Goal: Task Accomplishment & Management: Manage account settings

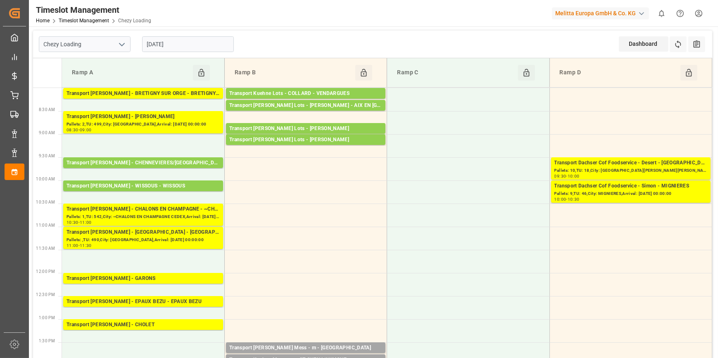
click at [196, 36] on div "[DATE]" at bounding box center [187, 44] width 103 height 27
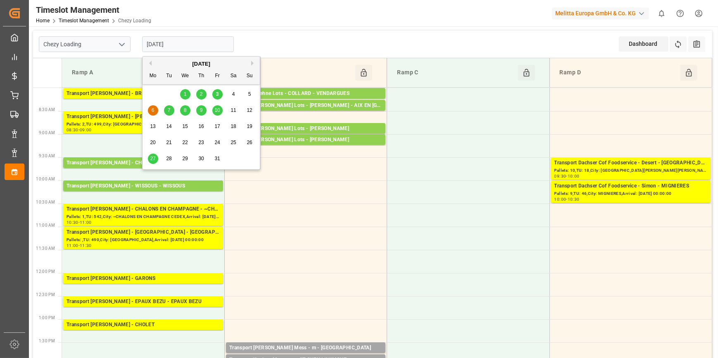
click at [195, 45] on input "[DATE]" at bounding box center [188, 44] width 92 height 16
click at [219, 93] on div "3" at bounding box center [217, 95] width 10 height 10
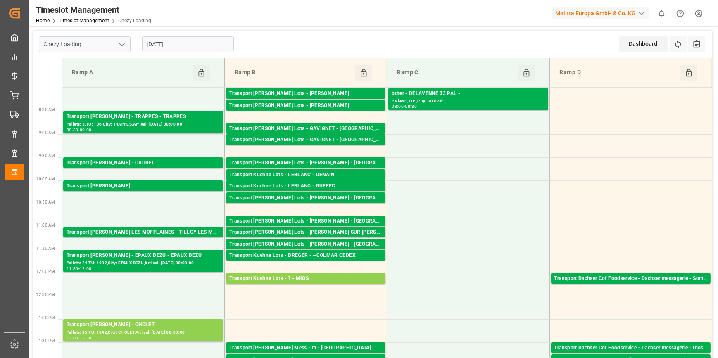
click at [165, 43] on input "[DATE]" at bounding box center [188, 44] width 92 height 16
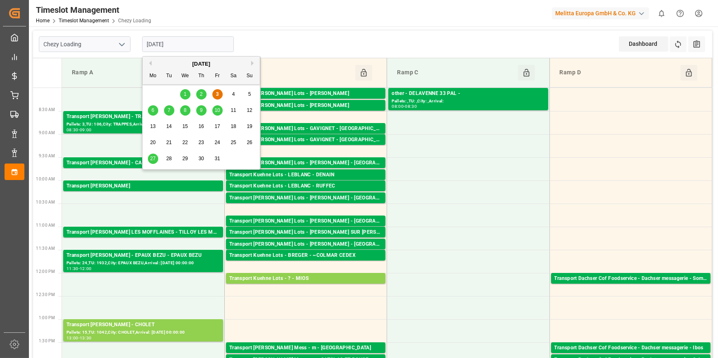
click at [153, 110] on span "6" at bounding box center [153, 110] width 3 height 6
type input "[DATE]"
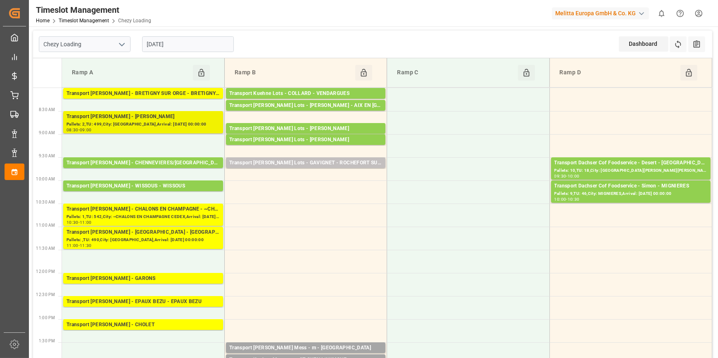
click at [154, 123] on div "Pallets: 2,TU: 499,City: [GEOGRAPHIC_DATA],Arrival: [DATE] 00:00:00" at bounding box center [143, 124] width 153 height 7
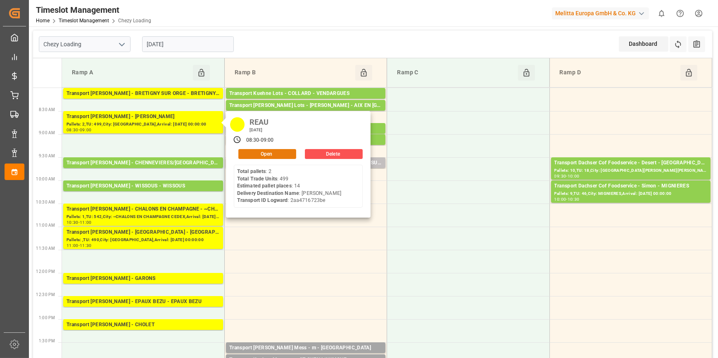
click at [256, 153] on button "Open" at bounding box center [267, 154] width 58 height 10
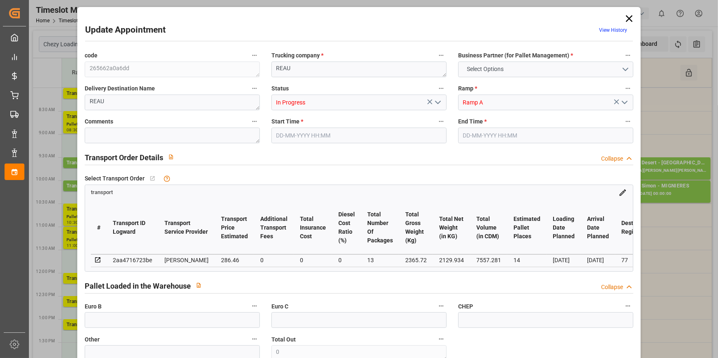
type input "14"
type input "286.46"
type input "0"
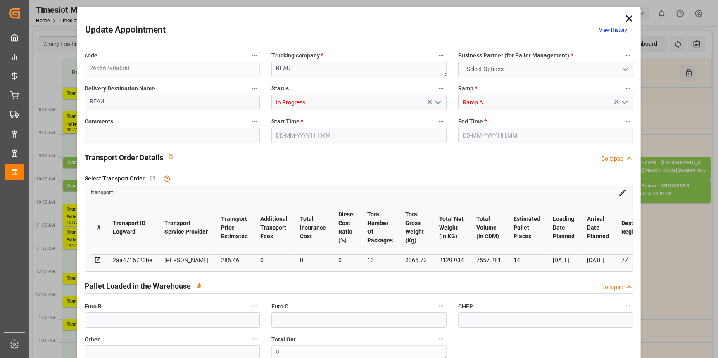
type input "276.7777"
type input "-9.6823"
type input "13"
type input "2129.934"
type input "3519.352"
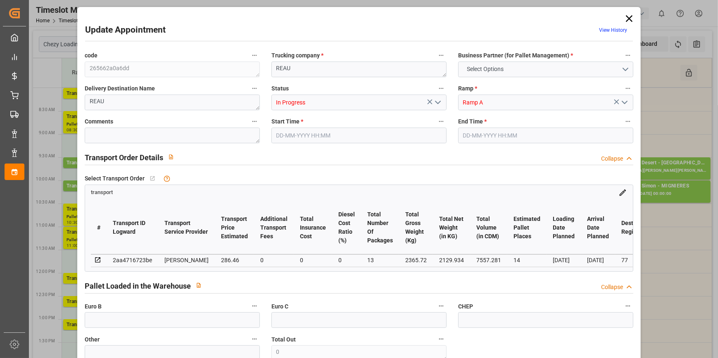
type input "7557.281"
type input "77"
type input "2"
type input "499"
type input "48"
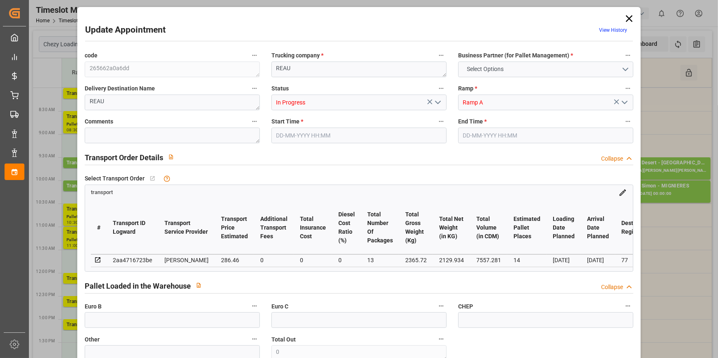
type input "101"
type input "2365.72"
type input "0"
type input "4710.8598"
type input "0"
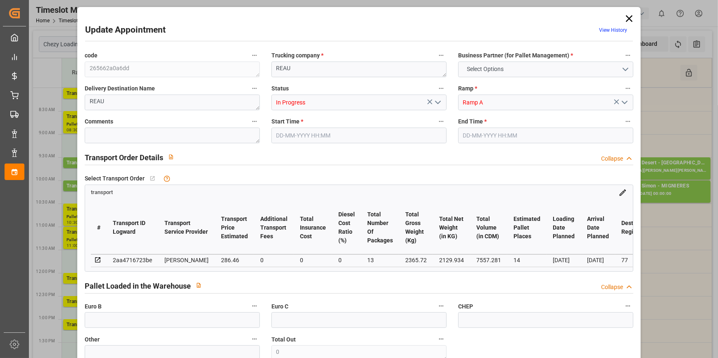
type input "0"
type input "21"
type input "35"
type input "06-10-2025 08:30"
type input "06-10-2025 09:00"
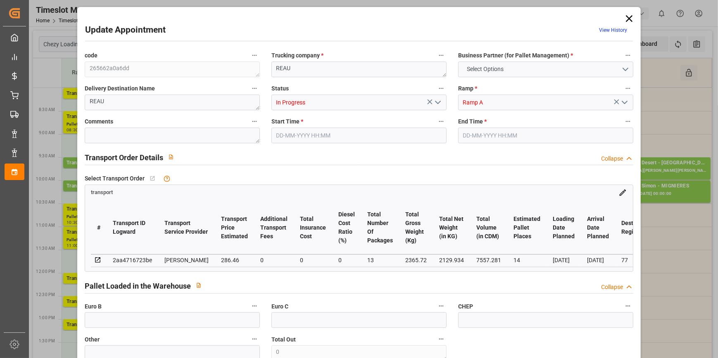
type input "30-09-2025 14:21"
type input "30-09-2025 11:38"
type input "[DATE]"
click at [627, 16] on icon at bounding box center [629, 19] width 12 height 12
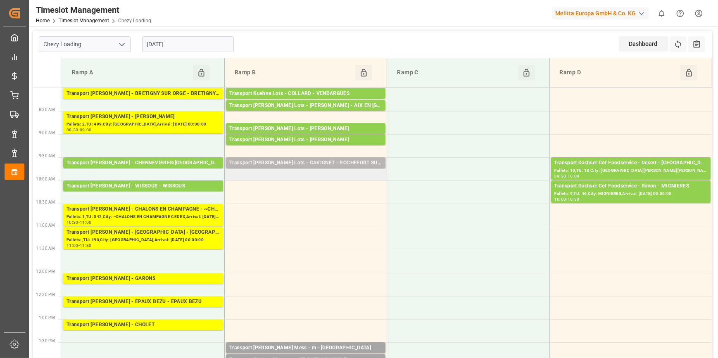
click at [308, 161] on div "Transport [PERSON_NAME] Lots - GAVIGNET - ROCHEFORT SUR NENON" at bounding box center [305, 163] width 153 height 8
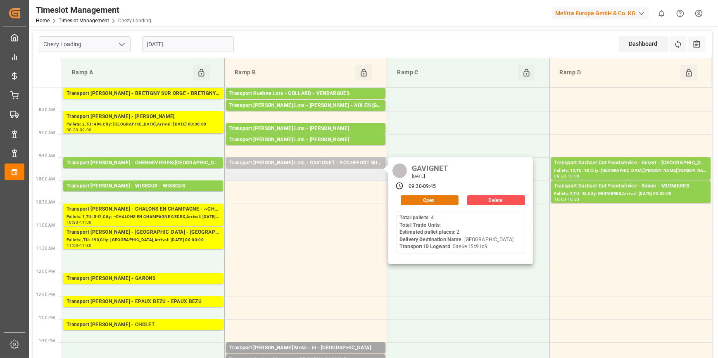
click at [432, 198] on button "Open" at bounding box center [430, 200] width 58 height 10
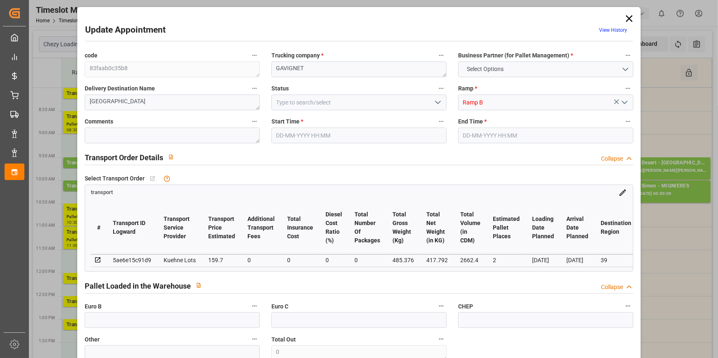
type input "2"
type input "159.7"
type input "0"
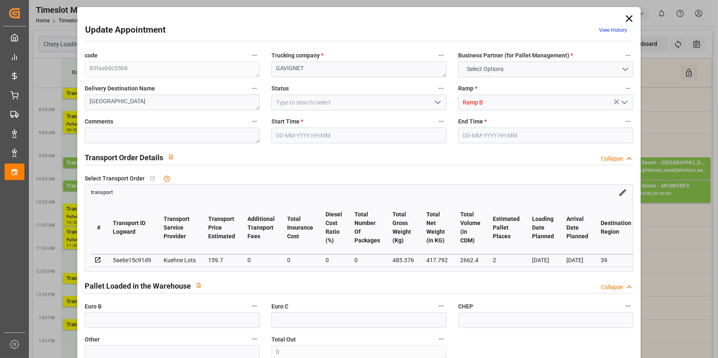
type input "159.7"
type input "0"
type input "417.792"
type input "596"
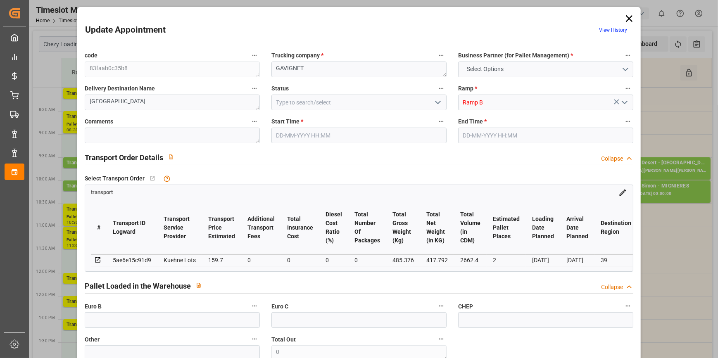
type input "2662.4"
type input "39"
type input "4"
type input "0"
type input "4"
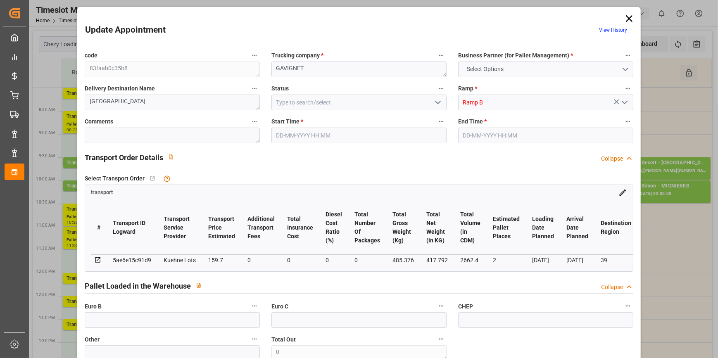
type input "101"
type input "485.376"
type input "0"
type input "4710.8598"
type input "0"
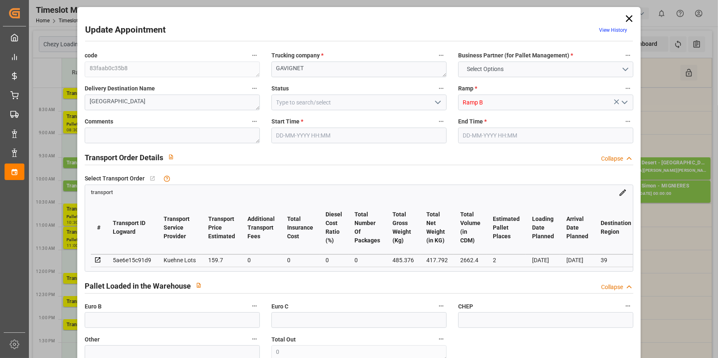
type input "0"
type input "21"
type input "35"
type input "06-10-2025 09:30"
type input "06-10-2025 09:45"
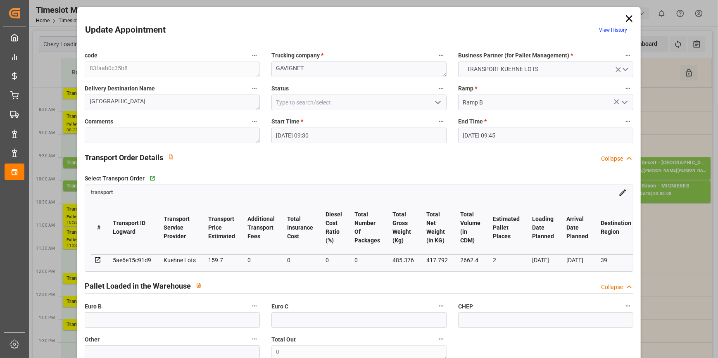
type input "03-10-2025 13:03"
type input "03-10-2025 11:50"
type input "[DATE]"
click at [437, 103] on icon "open menu" at bounding box center [438, 102] width 10 height 10
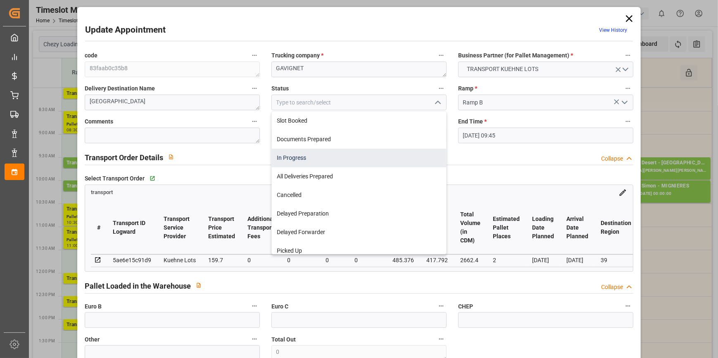
click at [275, 159] on div "In Progress" at bounding box center [359, 158] width 174 height 19
type input "In Progress"
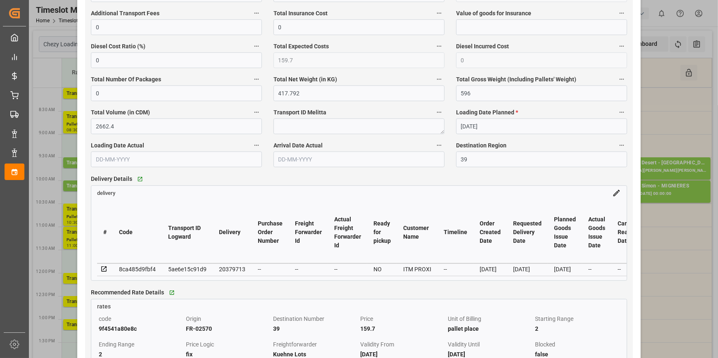
scroll to position [563, 0]
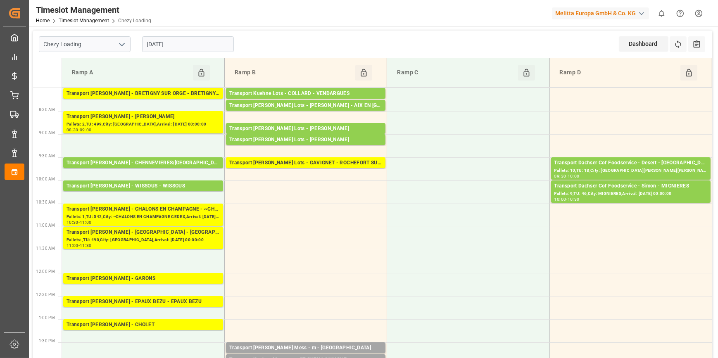
click at [151, 42] on input "[DATE]" at bounding box center [188, 44] width 92 height 16
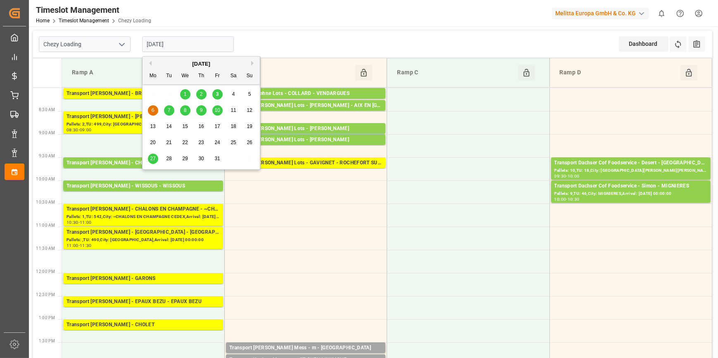
click at [218, 95] on span "3" at bounding box center [217, 94] width 3 height 6
type input "[DATE]"
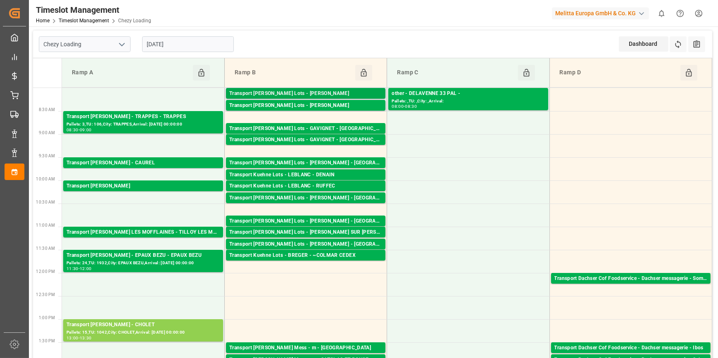
click at [320, 90] on div "Transport [PERSON_NAME] Lots - [PERSON_NAME]" at bounding box center [305, 94] width 153 height 8
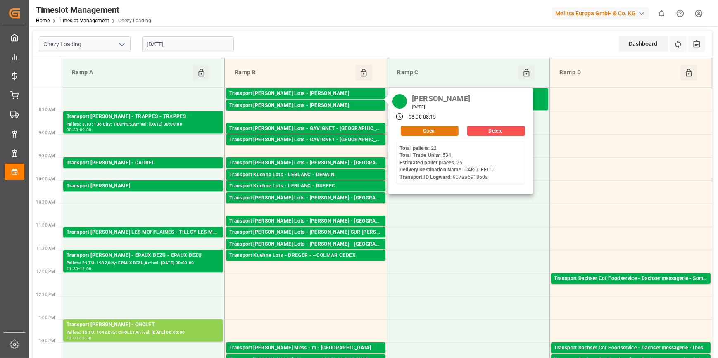
click at [406, 131] on button "Open" at bounding box center [430, 131] width 58 height 10
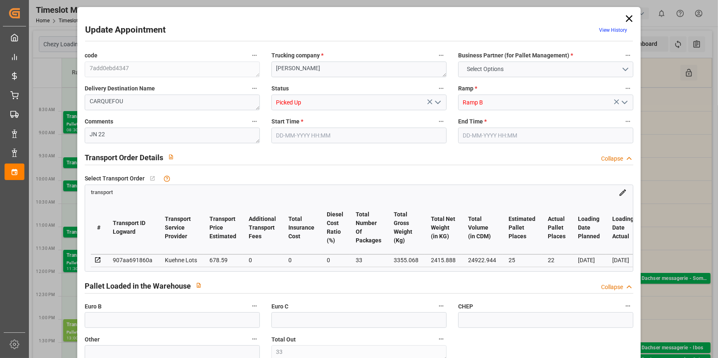
type input "33"
type input "25"
type input "22"
type input "678.59"
type input "0"
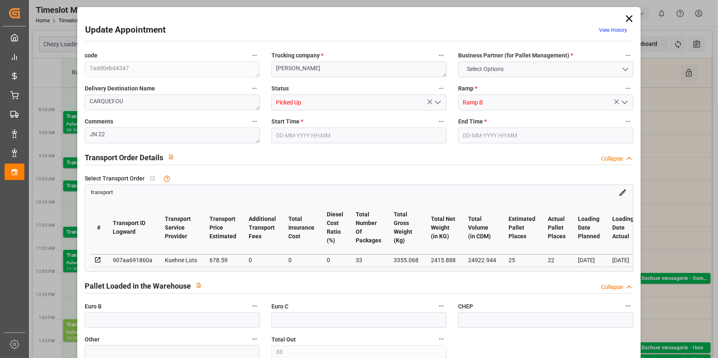
type input "0"
type input "678.59"
type input "0"
type input "33"
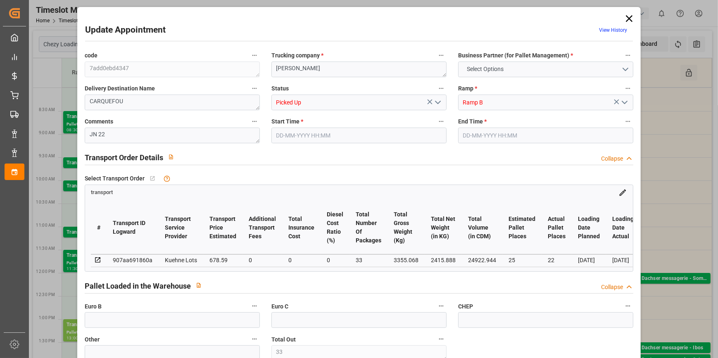
type input "2415.888"
type input "4205"
type input "24922.944"
type input "44"
type input "22"
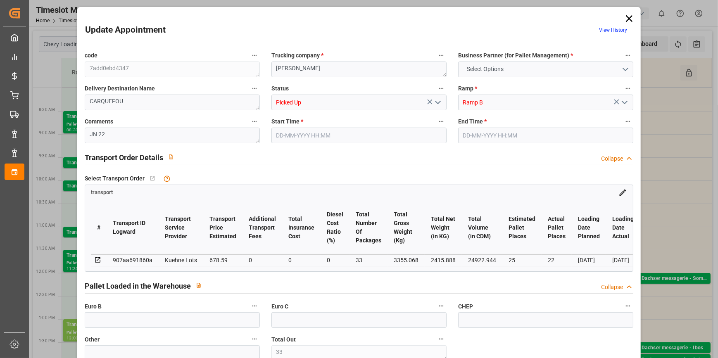
type input "534"
type input "33"
type input "101"
type input "3355.068"
type input "0"
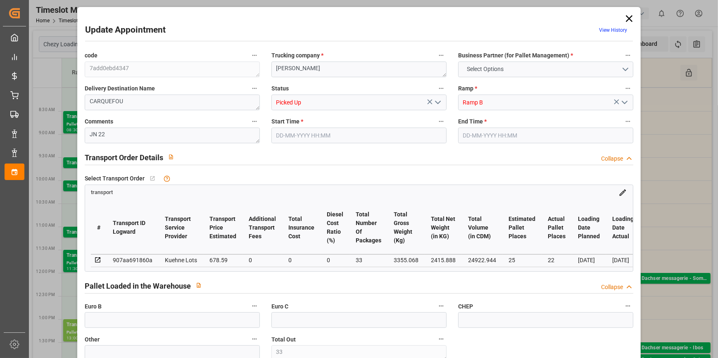
type input "3355.068"
type input "0"
type input "21"
type input "100"
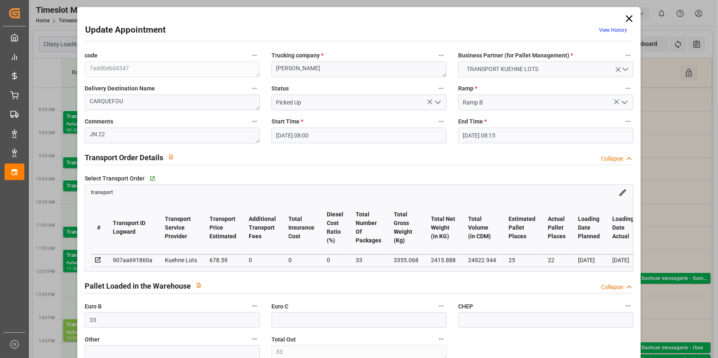
type input "03-10-2025 08:00"
type input "03-10-2025 08:15"
type input "29-09-2025 12:48"
type input "29-09-2025 11:31"
type input "[DATE]"
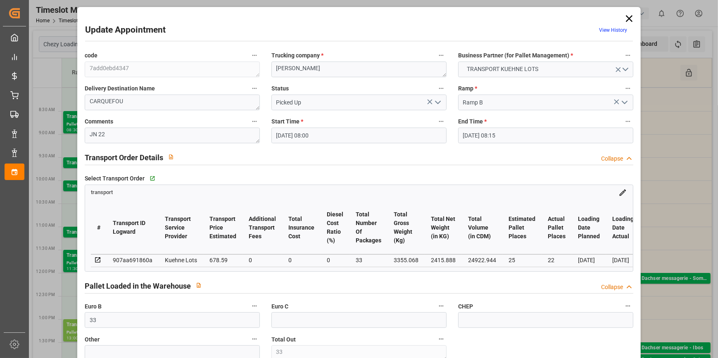
type input "02-10-2025"
click at [107, 132] on textarea "JN 22" at bounding box center [172, 136] width 175 height 16
type textarea "J"
click at [112, 322] on input "33" at bounding box center [172, 320] width 175 height 16
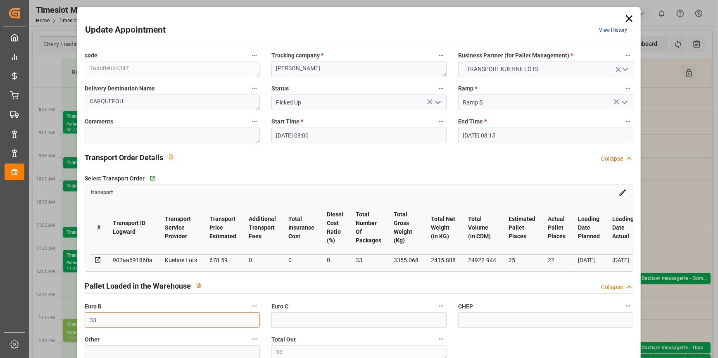
type input "3"
type input "0"
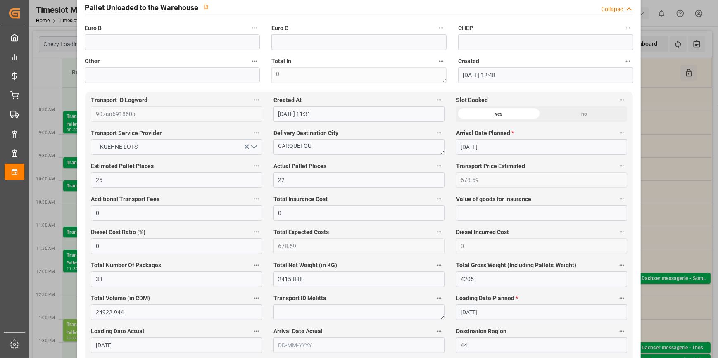
scroll to position [413, 0]
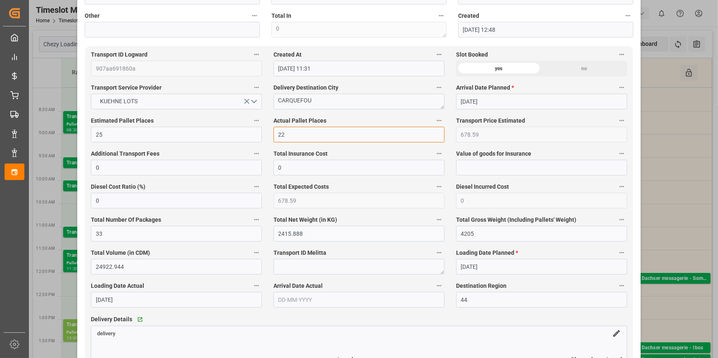
click at [298, 135] on input "22" at bounding box center [358, 135] width 171 height 16
type input "2"
type input "0"
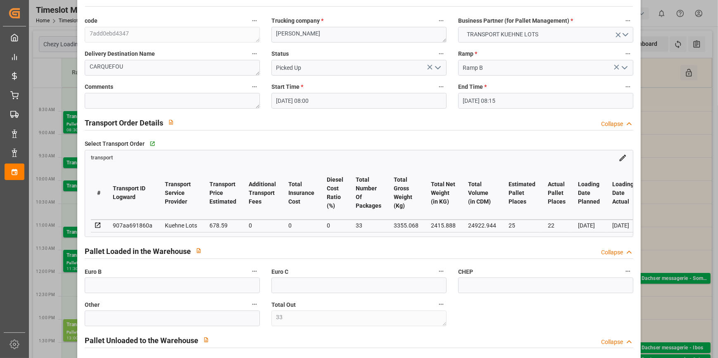
scroll to position [0, 0]
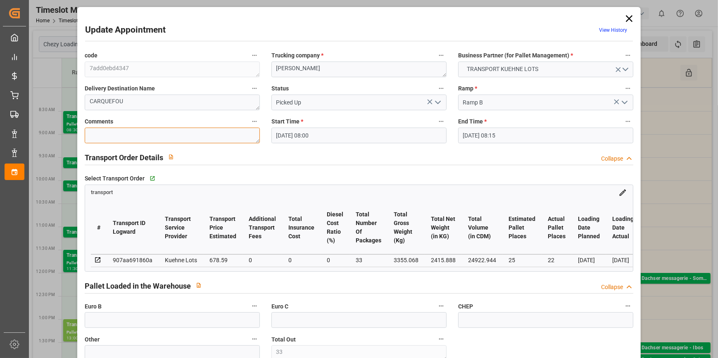
click at [101, 133] on textarea "J" at bounding box center [172, 136] width 175 height 16
type textarea "RT 25"
drag, startPoint x: 136, startPoint y: 323, endPoint x: 132, endPoint y: 318, distance: 6.4
click at [136, 323] on input "text" at bounding box center [172, 320] width 175 height 16
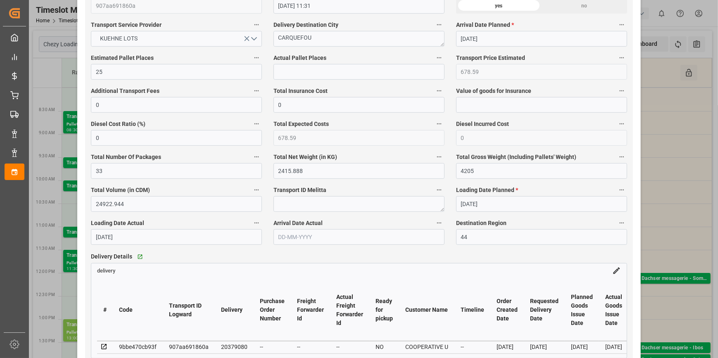
scroll to position [488, 0]
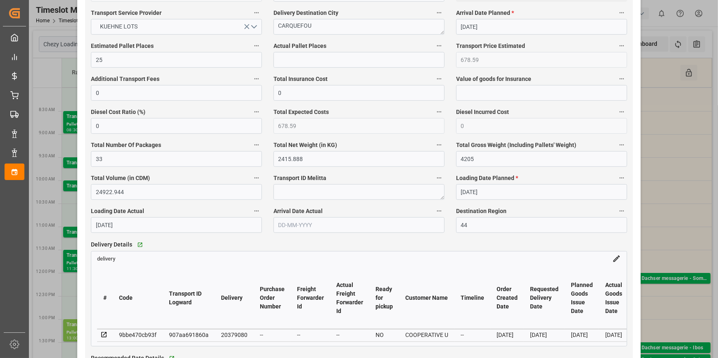
type input "33"
click at [280, 71] on div "Actual Pallet Places" at bounding box center [359, 54] width 183 height 33
click at [280, 68] on input "text" at bounding box center [358, 60] width 171 height 16
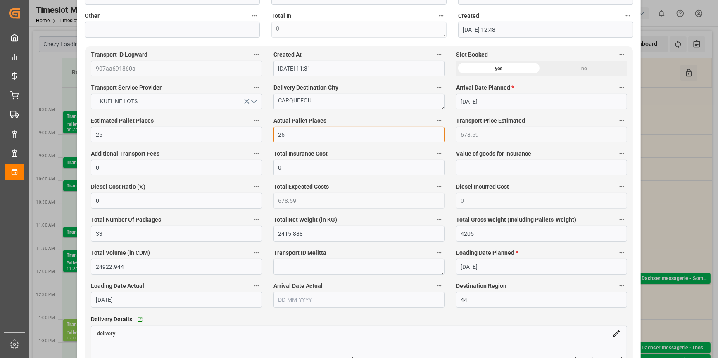
scroll to position [0, 0]
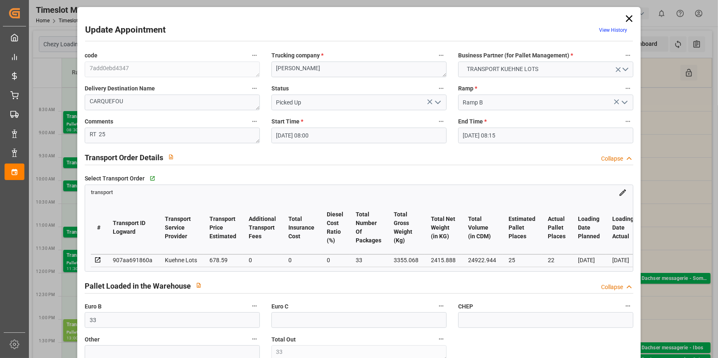
type input "25"
click at [438, 102] on icon "open menu" at bounding box center [438, 102] width 10 height 10
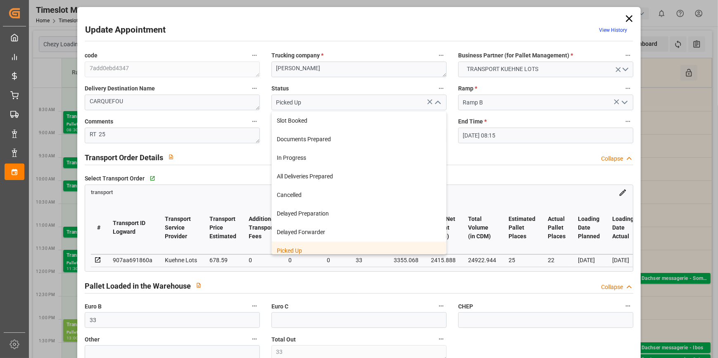
click at [293, 249] on div "Picked Up" at bounding box center [359, 251] width 174 height 19
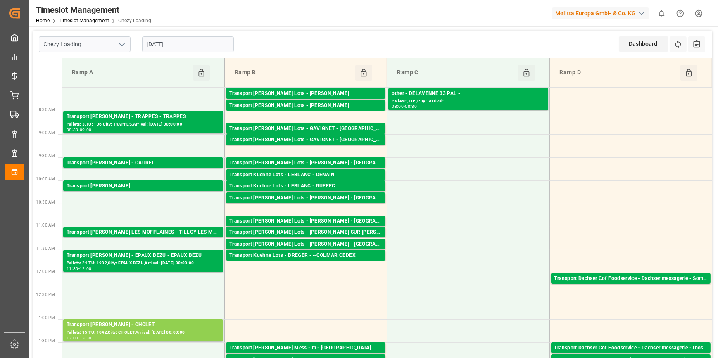
click at [178, 43] on input "[DATE]" at bounding box center [188, 44] width 92 height 16
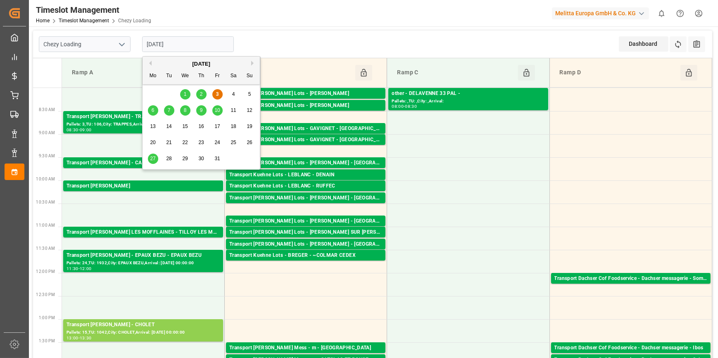
click at [152, 111] on span "6" at bounding box center [153, 110] width 3 height 6
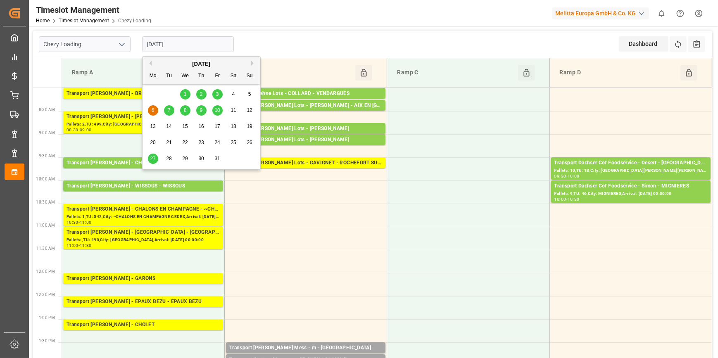
click at [187, 42] on input "[DATE]" at bounding box center [188, 44] width 92 height 16
click at [169, 112] on span "7" at bounding box center [169, 110] width 3 height 6
type input "[DATE]"
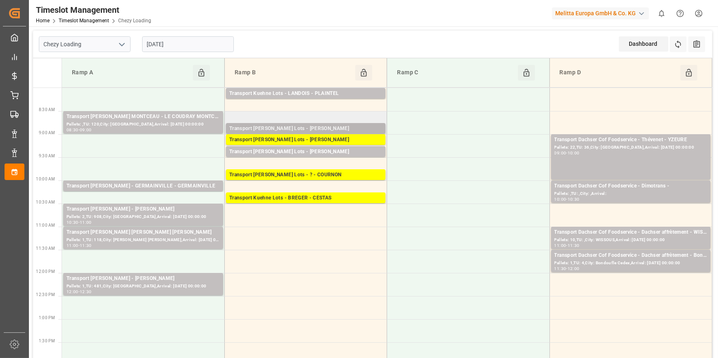
click at [308, 129] on div "Transport [PERSON_NAME] Lots - [PERSON_NAME]" at bounding box center [305, 129] width 153 height 8
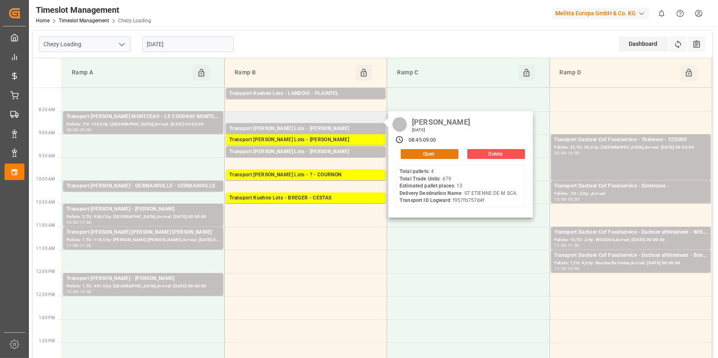
click at [406, 151] on button "Open" at bounding box center [430, 154] width 58 height 10
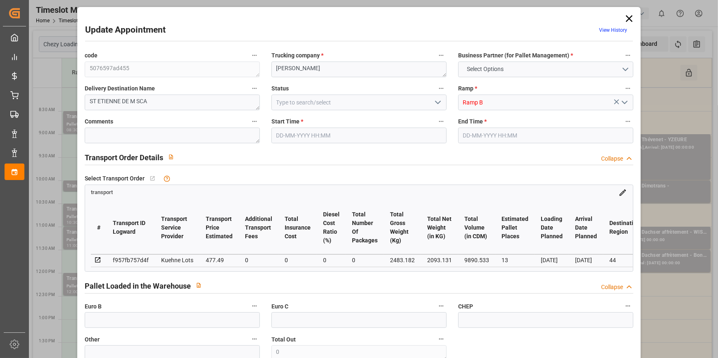
type input "13"
type input "477.49"
type input "0"
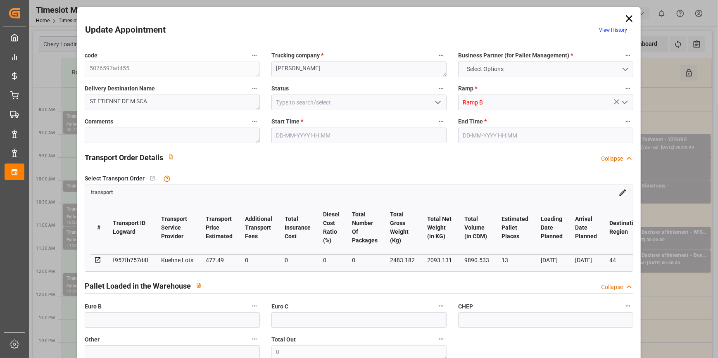
type input "477.49"
type input "0"
type input "2093.131"
type input "3431.798"
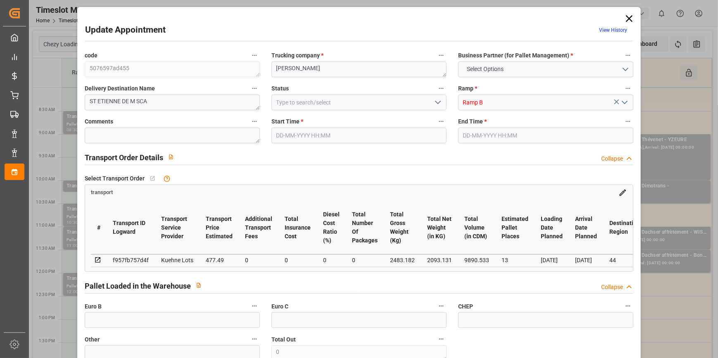
type input "9890.533"
type input "44"
type input "4"
type input "679"
type input "40"
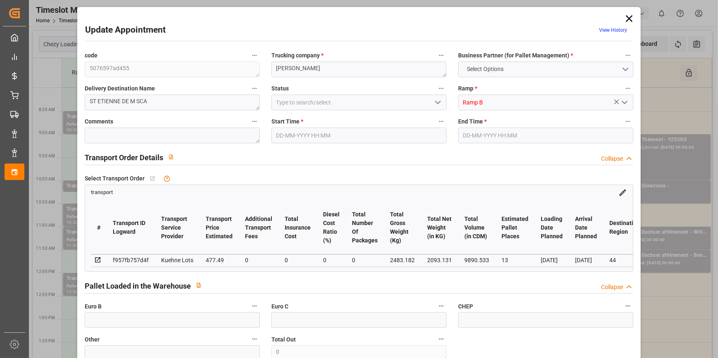
type input "101"
type input "2483.182"
type input "0"
type input "4710.8598"
type input "0"
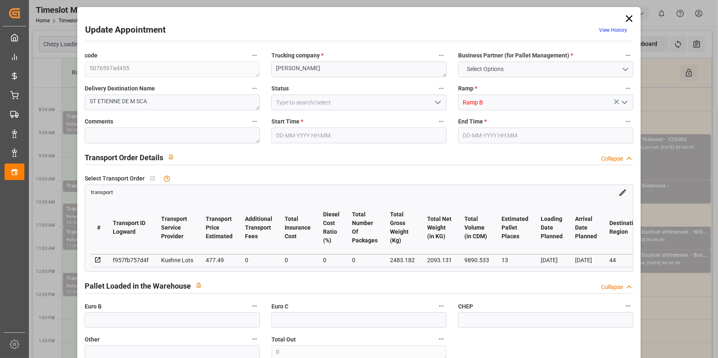
type input "0"
type input "21"
type input "35"
type input "07-10-2025 08:45"
type input "07-10-2025 09:00"
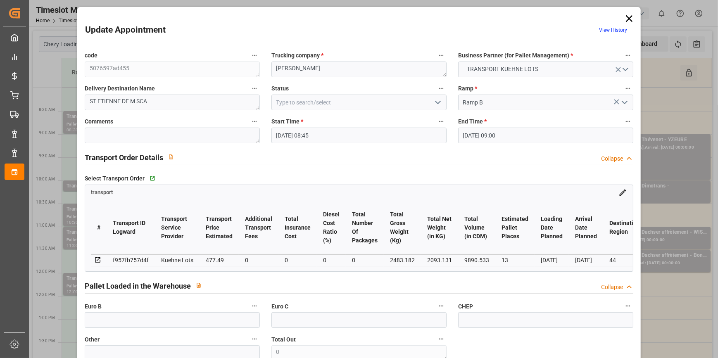
type input "01-10-2025 12:55"
type input "01-10-2025 11:30"
type input "[DATE]"
click at [437, 103] on icon "open menu" at bounding box center [438, 102] width 10 height 10
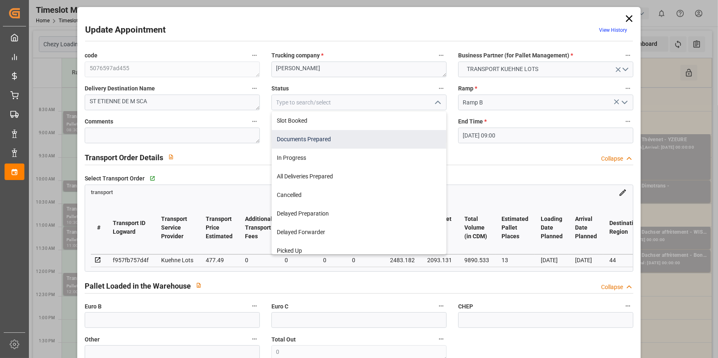
click at [291, 139] on div "Documents Prepared" at bounding box center [359, 139] width 174 height 19
type input "Documents Prepared"
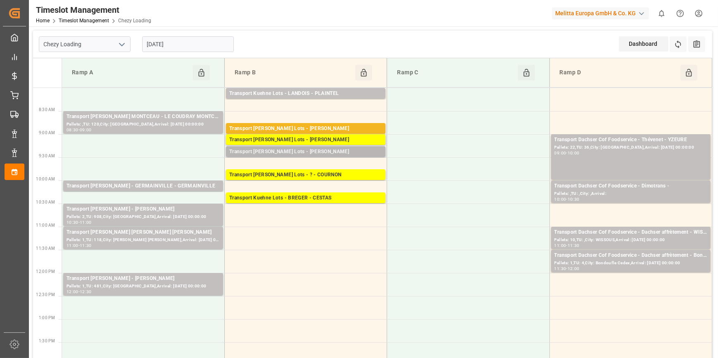
click at [304, 149] on div "Transport [PERSON_NAME] Lots - [PERSON_NAME]" at bounding box center [305, 152] width 153 height 8
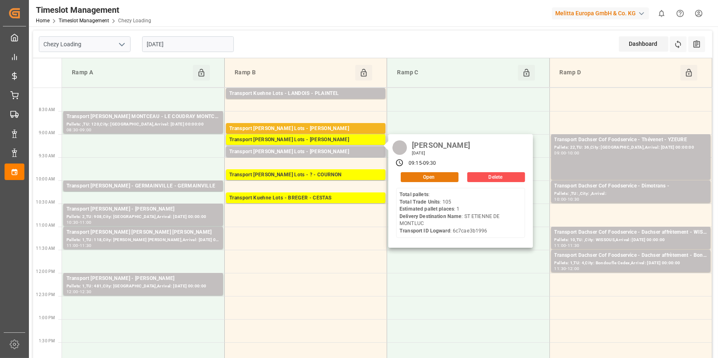
click at [425, 174] on button "Open" at bounding box center [430, 177] width 58 height 10
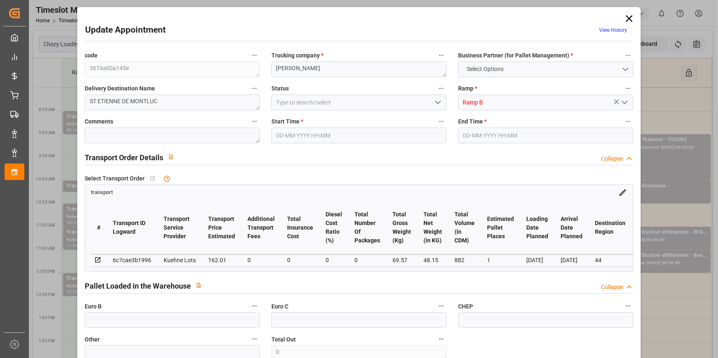
type input "1"
type input "162.01"
type input "0"
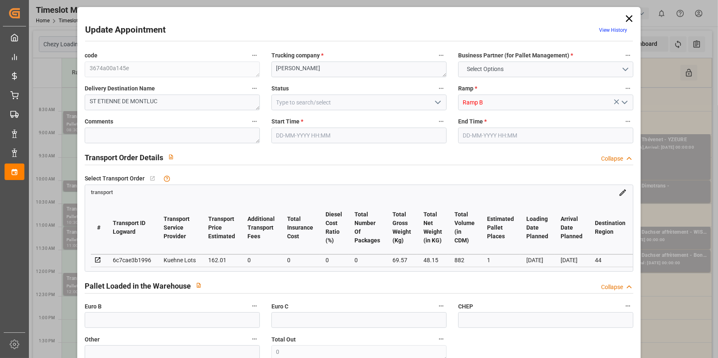
type input "162.01"
type input "0"
type input "48.15"
type input "92.57"
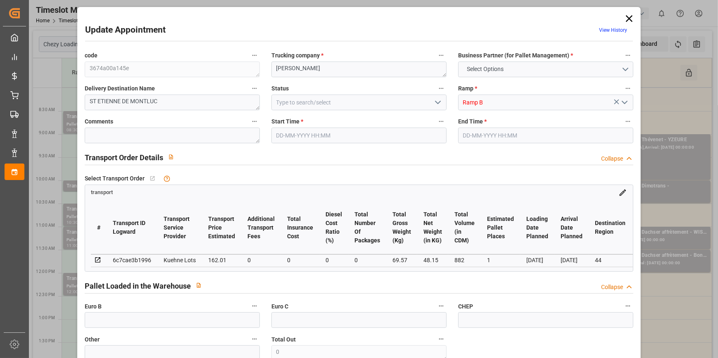
type input "882"
type input "44"
type input "0"
type input "105"
type input "1"
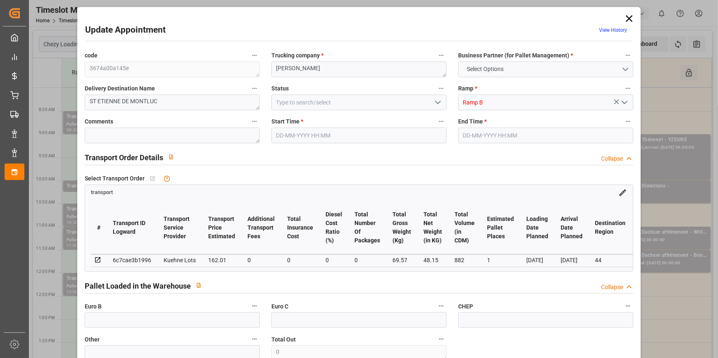
type input "101"
type input "69.57"
type input "0"
type input "4710.8598"
type input "0"
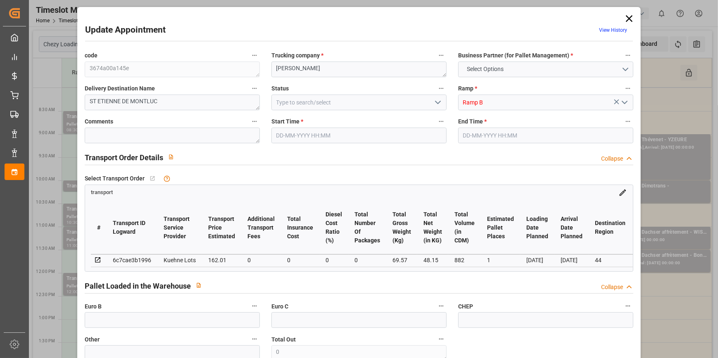
type input "0"
type input "21"
type input "35"
type input "07-10-2025 09:15"
type input "07-10-2025 09:30"
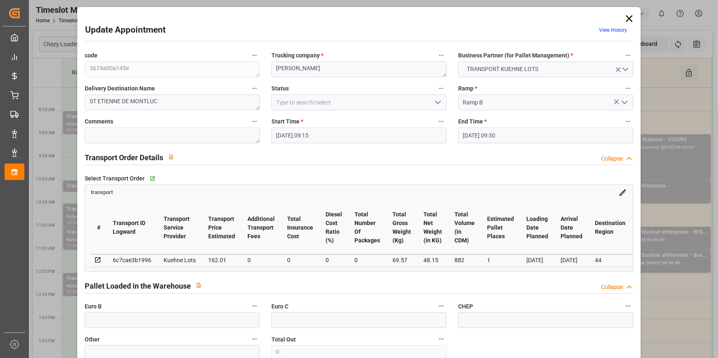
type input "23-09-2025 15:07"
type input "23-09-2025 11:17"
type input "29-09-2025"
type input "25-09-2025"
click at [438, 102] on polyline "open menu" at bounding box center [437, 102] width 5 height 2
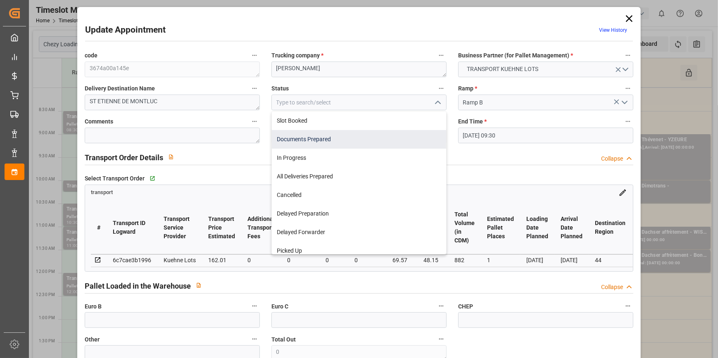
click at [285, 140] on div "Documents Prepared" at bounding box center [359, 139] width 174 height 19
type input "Documents Prepared"
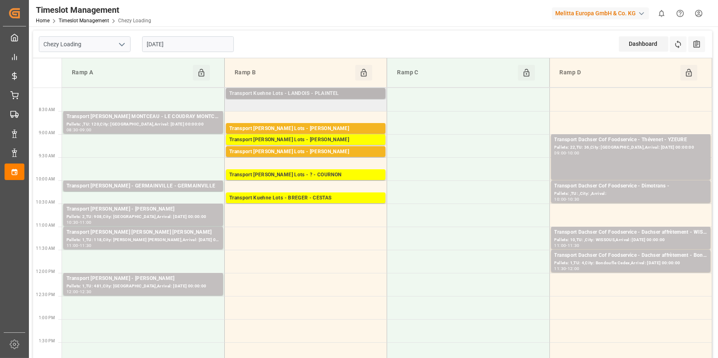
click at [311, 94] on div "Transport Kuehne Lots - LANDOIS - PLAINTEL" at bounding box center [305, 94] width 153 height 8
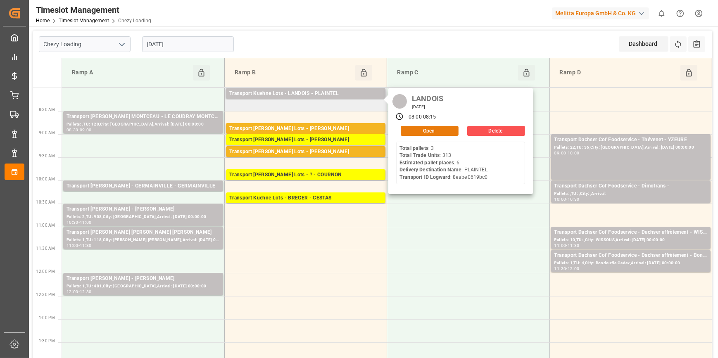
click at [434, 126] on button "Open" at bounding box center [430, 131] width 58 height 10
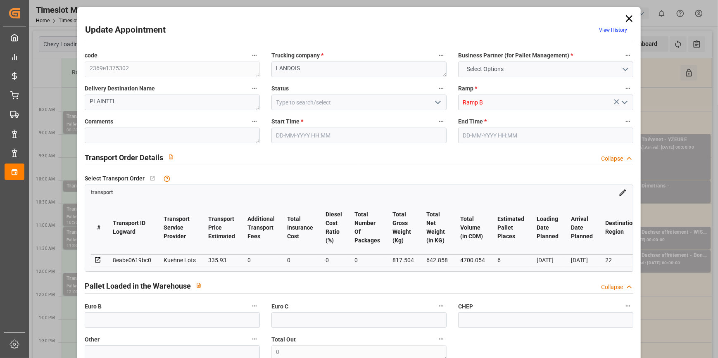
type input "6"
type input "335.93"
type input "0"
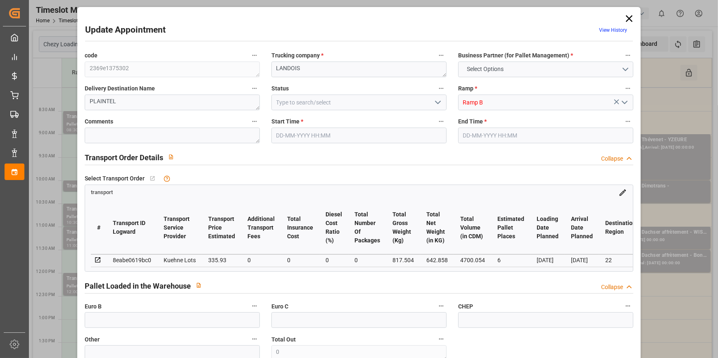
type input "335.93"
type input "0"
type input "642.858"
type input "1209.28"
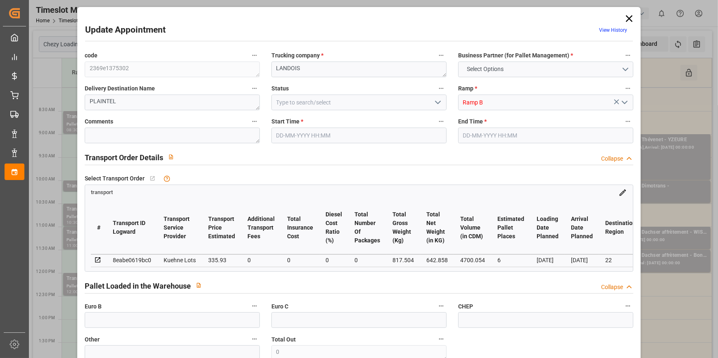
type input "4700.054"
type input "22"
type input "3"
type input "313"
type input "16"
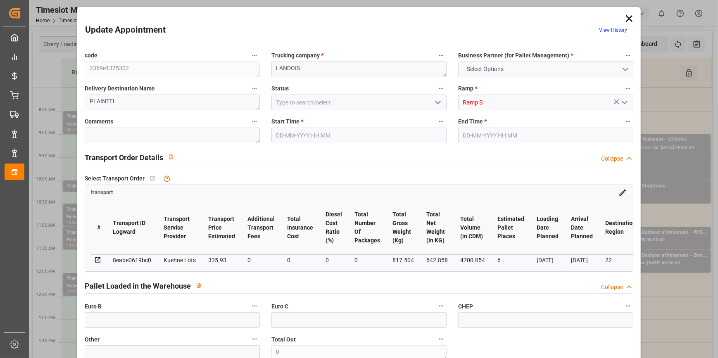
type input "101"
type input "817.504"
type input "0"
type input "4710.8598"
type input "0"
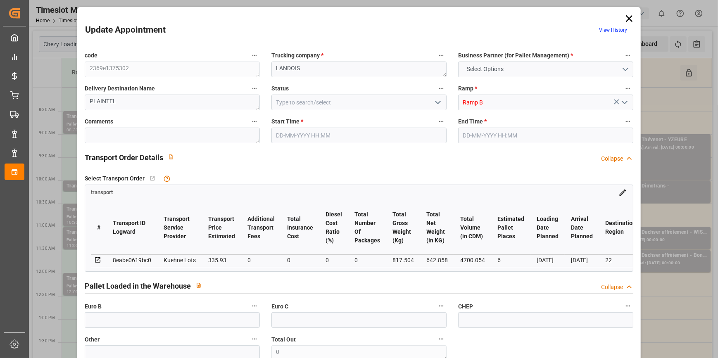
type input "0"
type input "21"
type input "35"
type input "07-10-2025 08:00"
type input "07-10-2025 08:15"
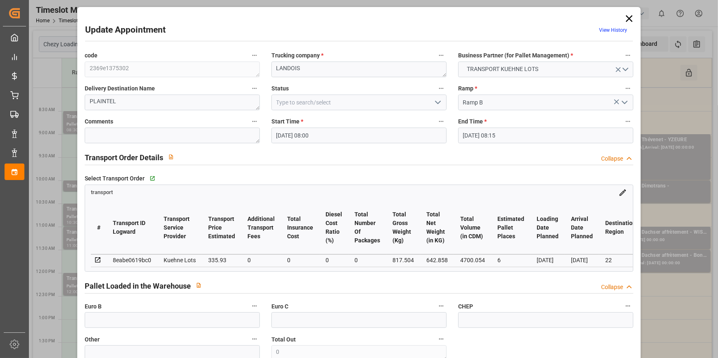
type input "01-10-2025 13:21"
type input "01-10-2025 11:29"
type input "[DATE]"
click at [435, 103] on icon "open menu" at bounding box center [438, 102] width 10 height 10
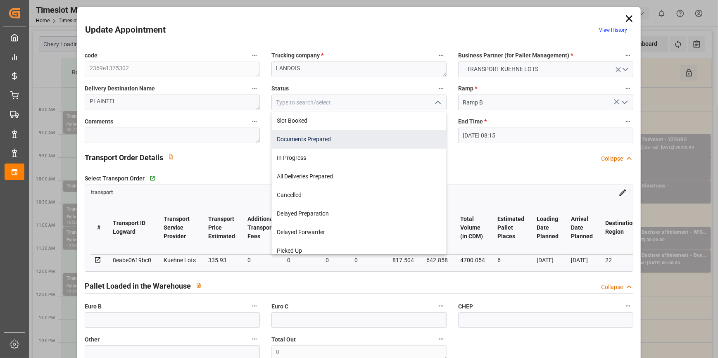
click at [328, 138] on div "Documents Prepared" at bounding box center [359, 139] width 174 height 19
type input "Documents Prepared"
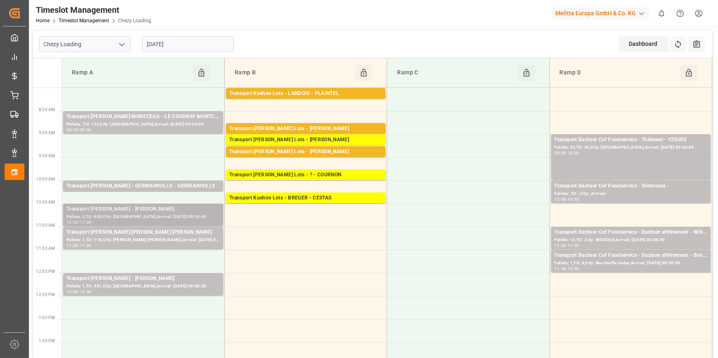
click at [124, 212] on div "Transport [PERSON_NAME] - [PERSON_NAME]" at bounding box center [143, 209] width 153 height 8
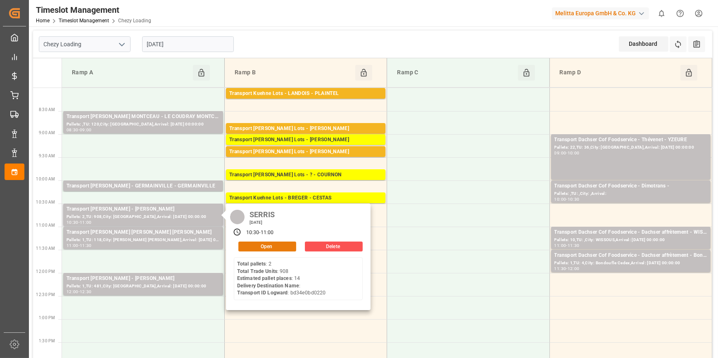
click at [274, 245] on button "Open" at bounding box center [267, 247] width 58 height 10
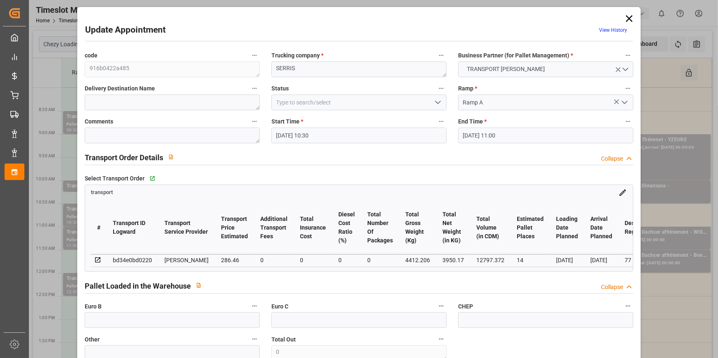
click at [438, 103] on icon "open menu" at bounding box center [438, 102] width 10 height 10
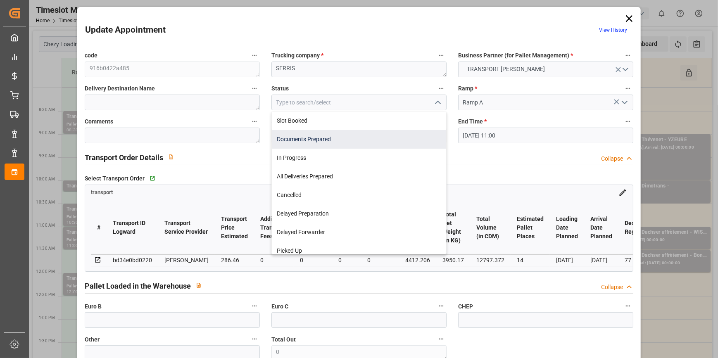
click at [324, 144] on div "Documents Prepared" at bounding box center [359, 139] width 174 height 19
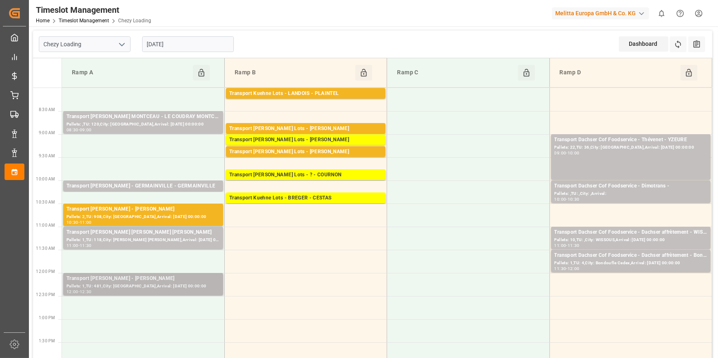
click at [128, 282] on div "Transport [PERSON_NAME] - [PERSON_NAME]" at bounding box center [143, 279] width 153 height 8
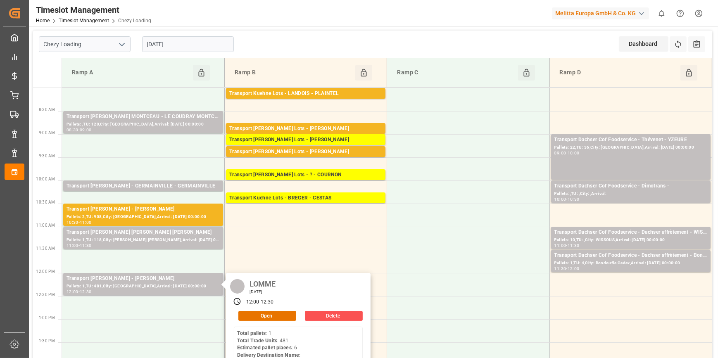
click at [256, 310] on div "LOMME Tuesday, October 7, 2025 12:00 - 12:30 Open Delete Total pallets : 1 Tota…" at bounding box center [298, 326] width 145 height 107
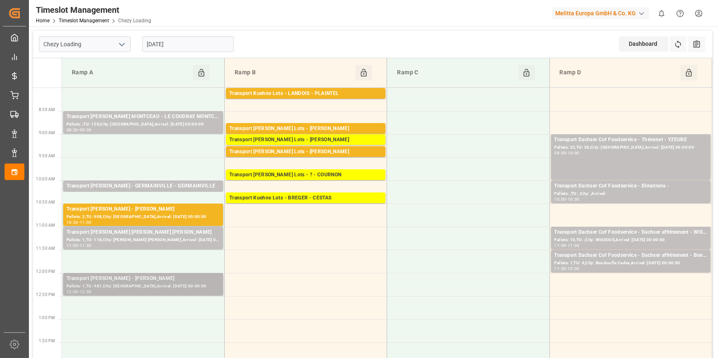
click at [181, 283] on div "Pallets: 1,TU: 481,City: [GEOGRAPHIC_DATA],Arrival: [DATE] 00:00:00" at bounding box center [143, 286] width 153 height 7
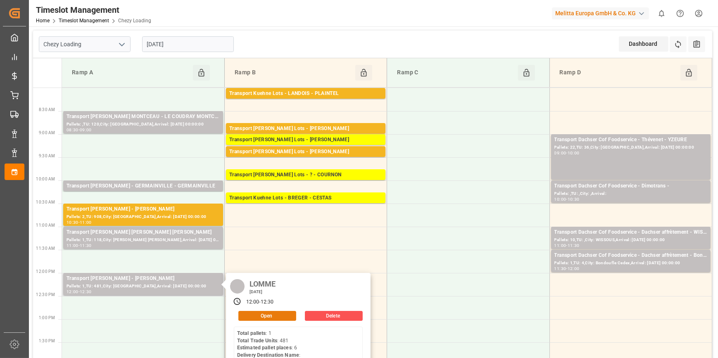
click at [259, 317] on button "Open" at bounding box center [267, 316] width 58 height 10
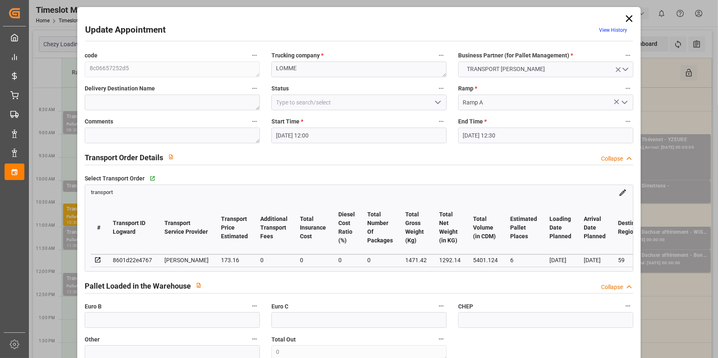
click at [437, 100] on icon "open menu" at bounding box center [438, 102] width 10 height 10
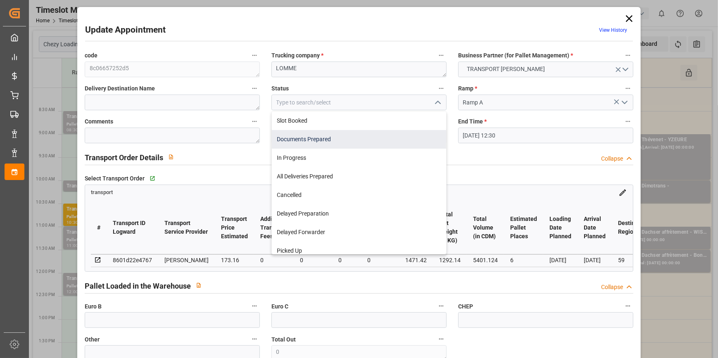
click at [330, 133] on div "Documents Prepared" at bounding box center [359, 139] width 174 height 19
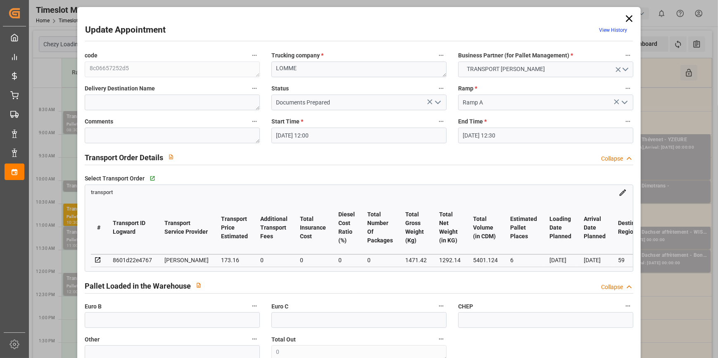
click at [403, 33] on div "Update Appointment View History" at bounding box center [359, 32] width 548 height 16
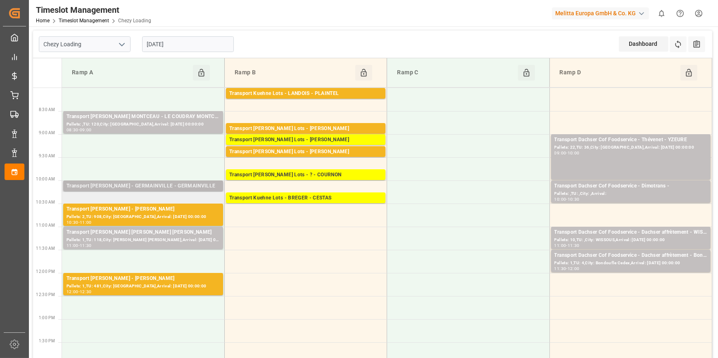
click at [154, 185] on div "Transport [PERSON_NAME] - GERMAINVILLE - GERMAINVILLE" at bounding box center [143, 186] width 153 height 8
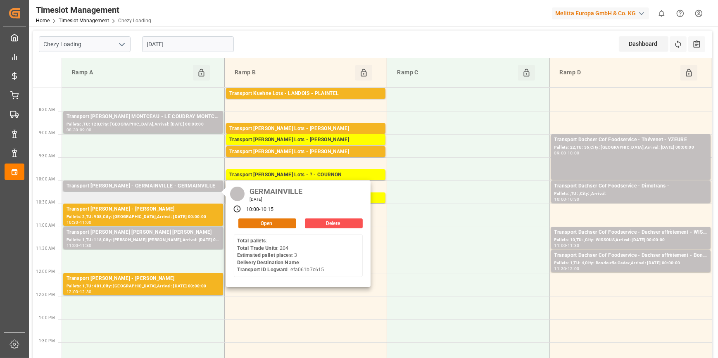
click at [257, 220] on button "Open" at bounding box center [267, 224] width 58 height 10
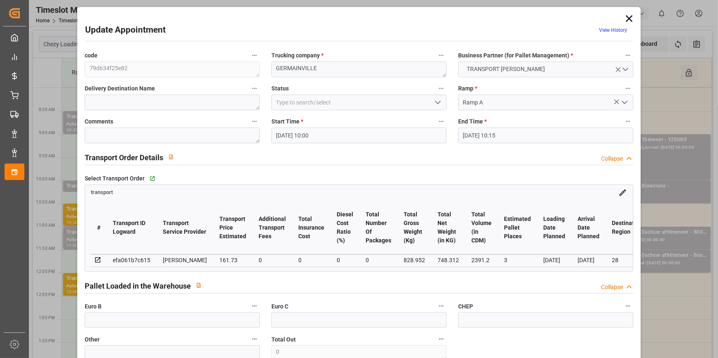
click at [435, 102] on polyline "open menu" at bounding box center [437, 102] width 5 height 2
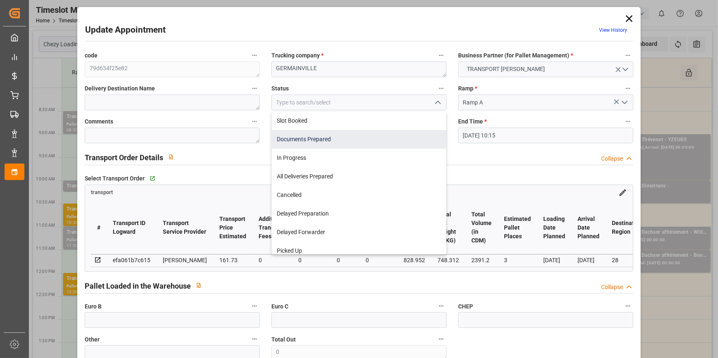
click at [313, 135] on div "Documents Prepared" at bounding box center [359, 139] width 174 height 19
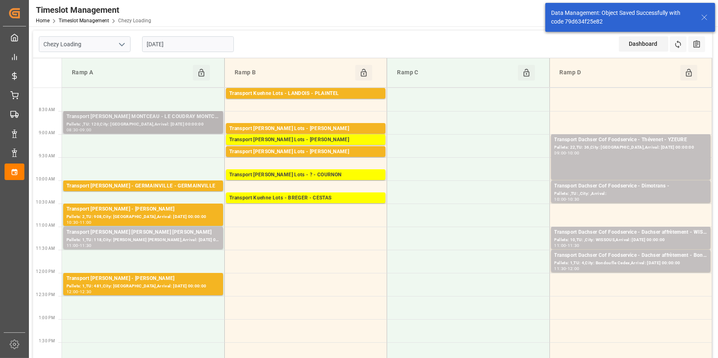
click at [135, 116] on div "Transport [PERSON_NAME] MONTCEAU - LE COUDRAY MONTCEAU" at bounding box center [143, 117] width 153 height 8
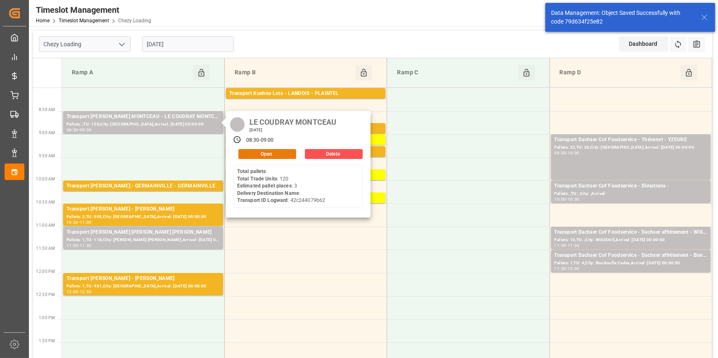
click at [255, 153] on button "Open" at bounding box center [267, 154] width 58 height 10
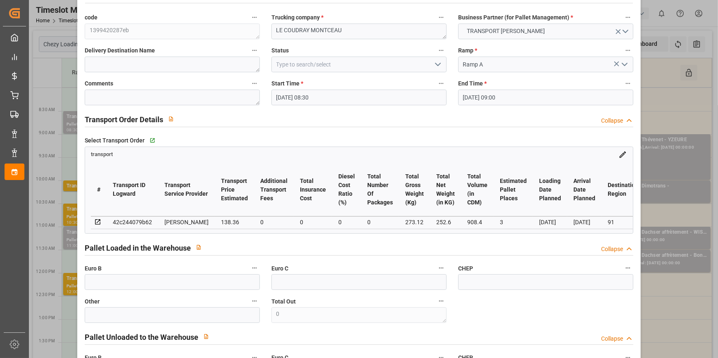
scroll to position [37, 0]
click at [436, 63] on icon "open menu" at bounding box center [438, 65] width 10 height 10
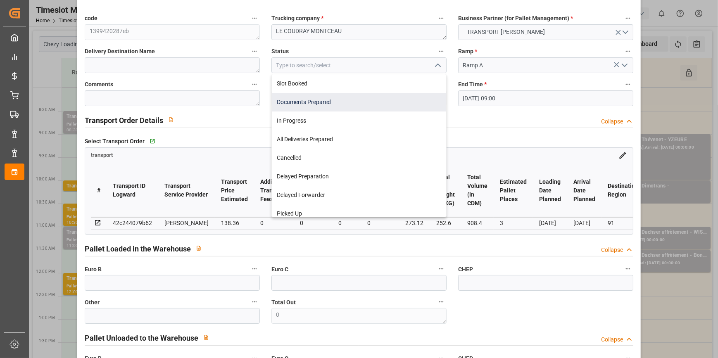
click at [288, 99] on div "Documents Prepared" at bounding box center [359, 102] width 174 height 19
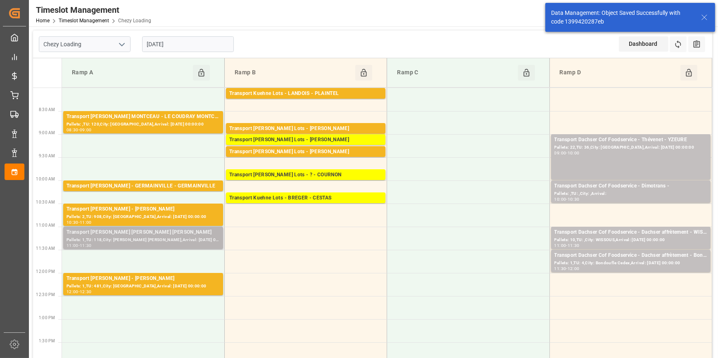
click at [132, 233] on div "Transport [PERSON_NAME] [PERSON_NAME] [PERSON_NAME]" at bounding box center [143, 232] width 153 height 8
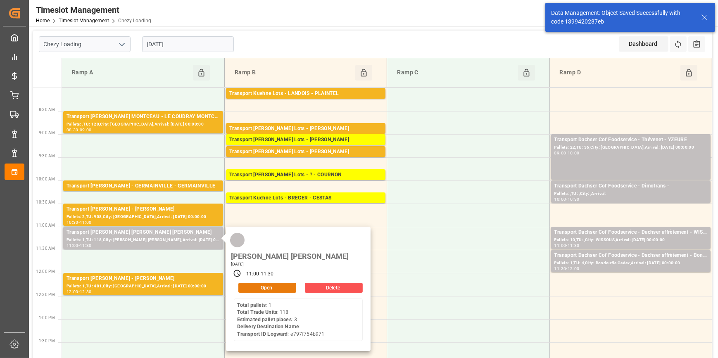
click at [267, 283] on button "Open" at bounding box center [267, 288] width 58 height 10
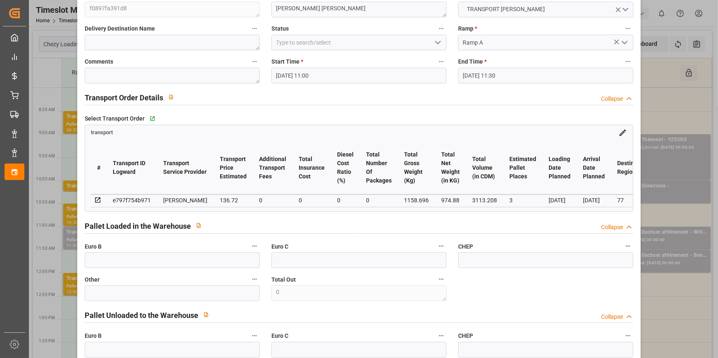
scroll to position [0, 0]
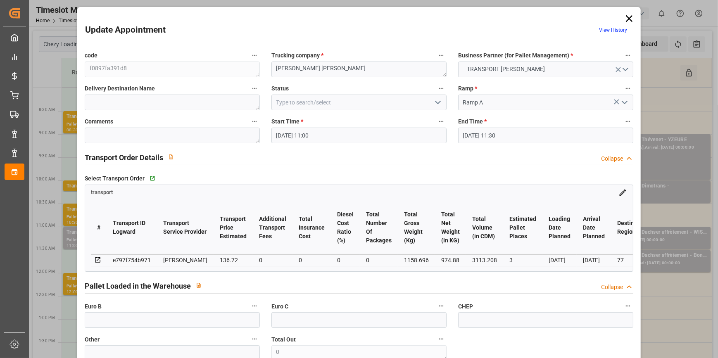
click at [436, 99] on icon "open menu" at bounding box center [438, 102] width 10 height 10
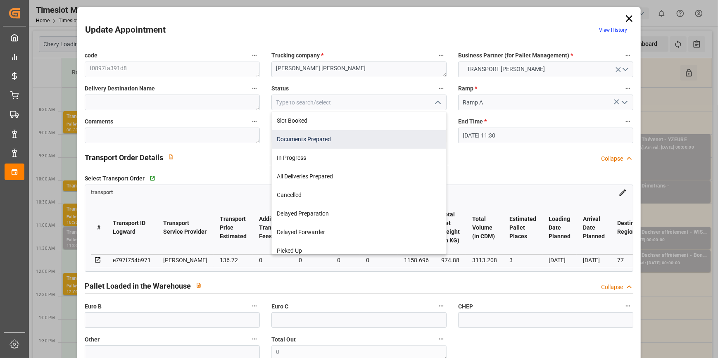
click at [301, 136] on div "Documents Prepared" at bounding box center [359, 139] width 174 height 19
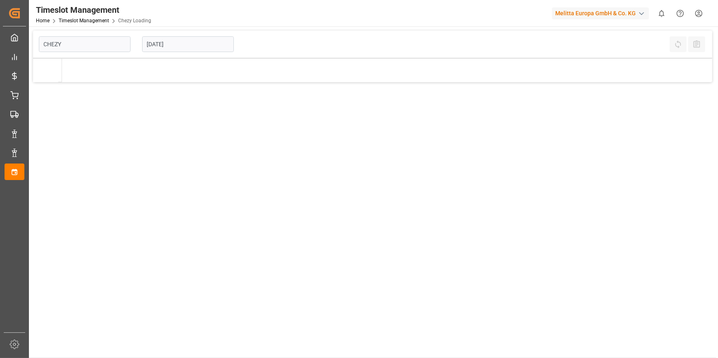
type input "Chezy Loading"
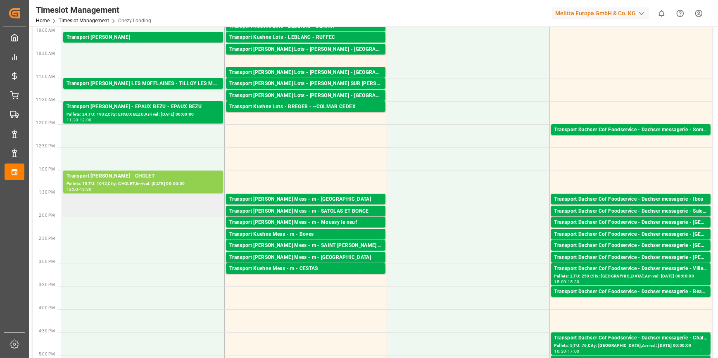
scroll to position [150, 0]
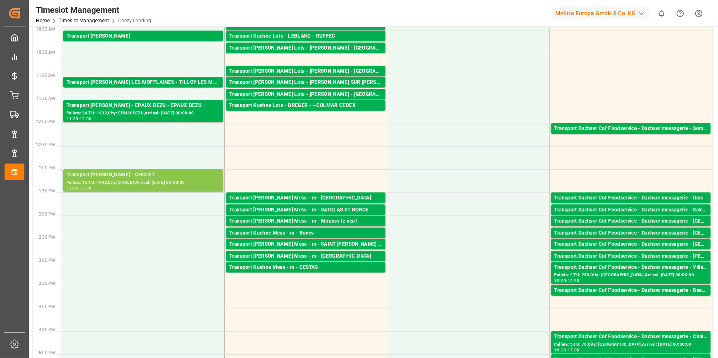
click at [135, 181] on div "Pallets: 15,TU: 1042,City: CHOLET,Arrival: [DATE] 00:00:00" at bounding box center [143, 182] width 153 height 7
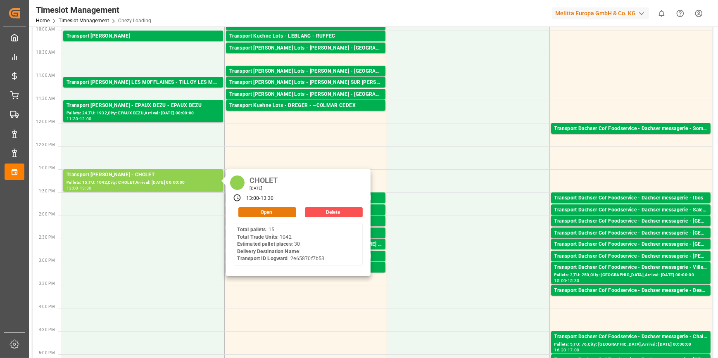
click at [264, 212] on button "Open" at bounding box center [267, 212] width 58 height 10
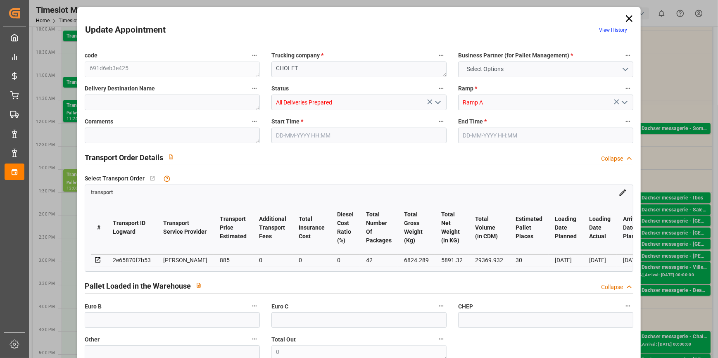
type input "30"
type input "885"
type input "0"
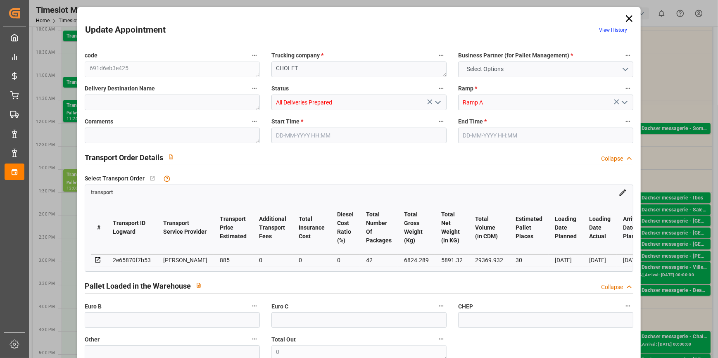
type input "855.087"
type input "-29.913"
type input "42"
type input "5891.32"
type input "8118.061"
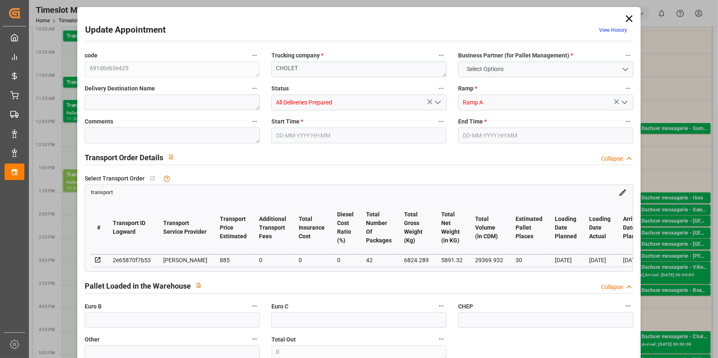
type input "29369.932"
type input "49"
type input "15"
type input "1042"
type input "42"
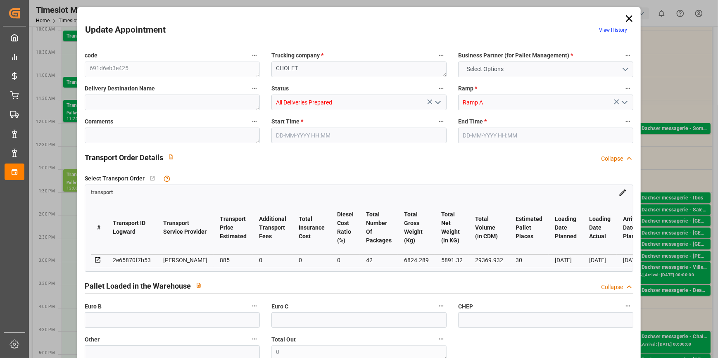
type input "101"
type input "6824.289"
type input "0"
type input "4710.8598"
type input "0"
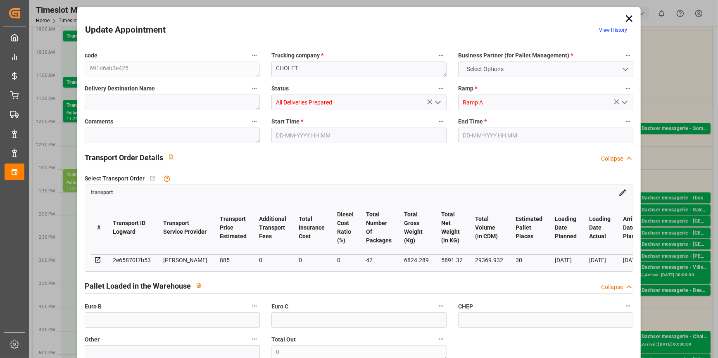
type input "0"
type input "21"
type input "35"
type input "[DATE] 13:00"
type input "[DATE] 13:30"
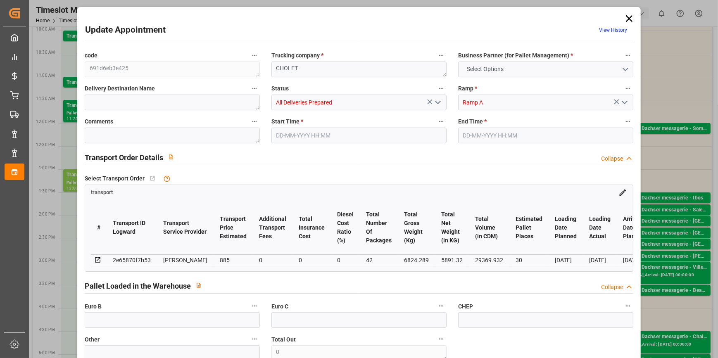
type input "[DATE] 16:17"
type input "[DATE] 12:07"
type input "[DATE]"
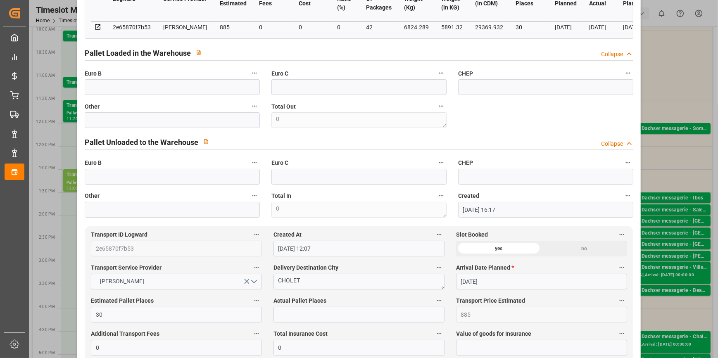
scroll to position [225, 0]
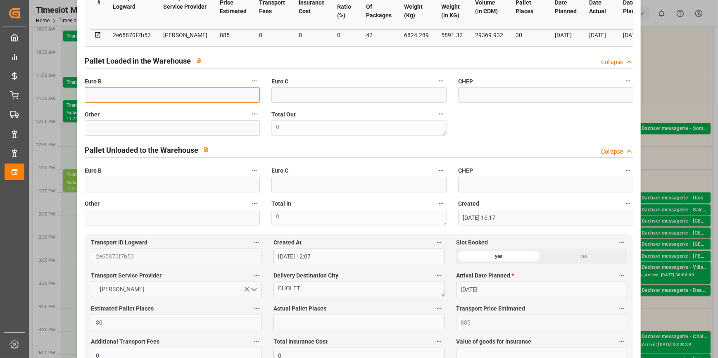
click at [113, 100] on input "text" at bounding box center [172, 95] width 175 height 16
type input "42"
click at [283, 328] on input "text" at bounding box center [358, 323] width 171 height 16
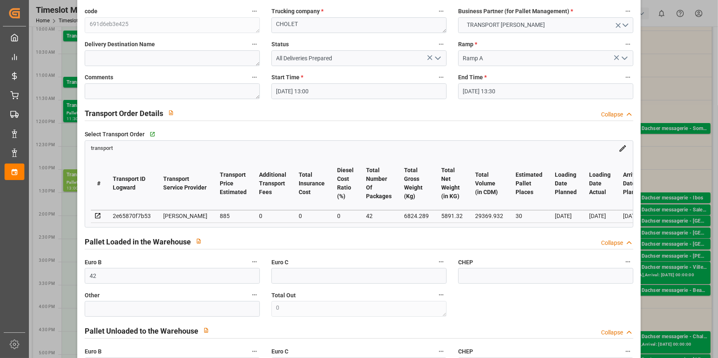
scroll to position [0, 0]
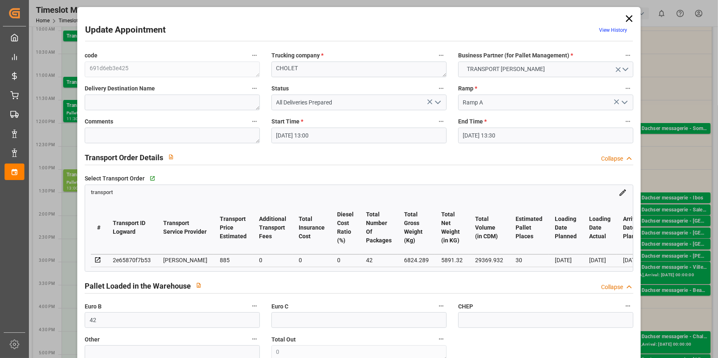
type input "31"
click at [438, 100] on icon "open menu" at bounding box center [438, 102] width 10 height 10
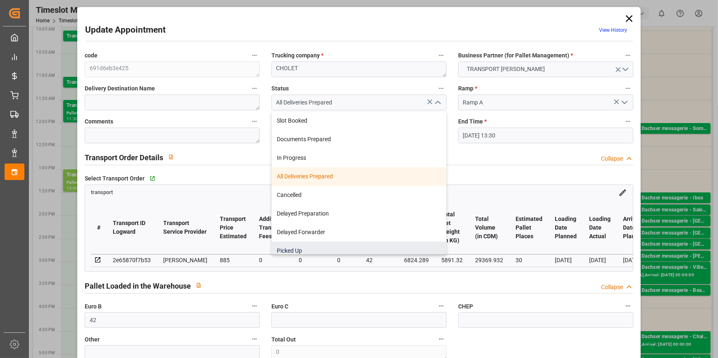
click at [283, 246] on div "Picked Up" at bounding box center [359, 251] width 174 height 19
type input "Picked Up"
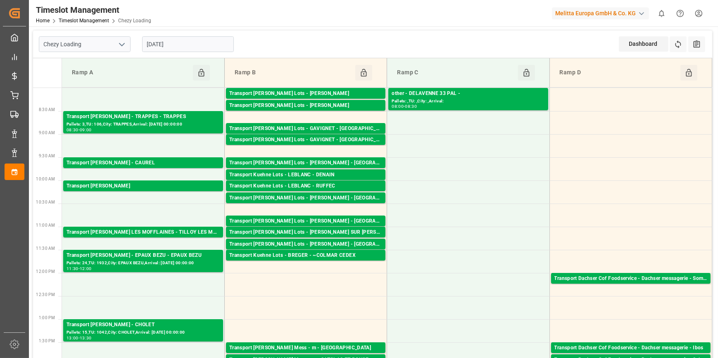
click at [181, 43] on input "[DATE]" at bounding box center [188, 44] width 92 height 16
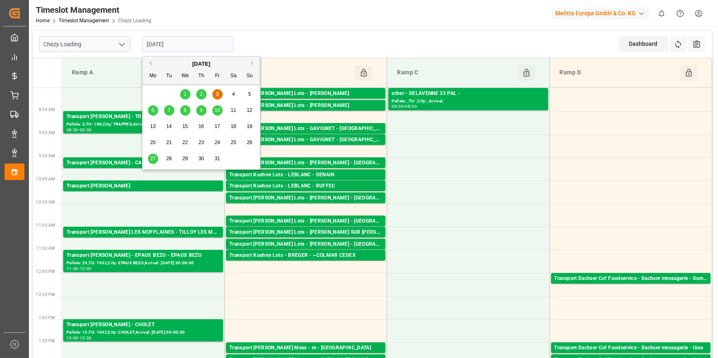
click at [154, 109] on span "6" at bounding box center [153, 110] width 3 height 6
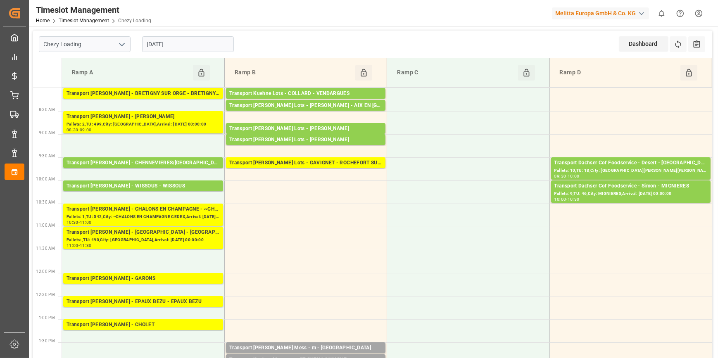
click at [186, 41] on input "[DATE]" at bounding box center [188, 44] width 92 height 16
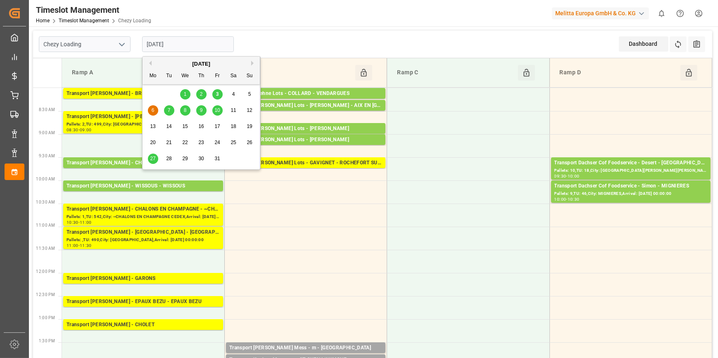
click at [168, 111] on span "7" at bounding box center [169, 110] width 3 height 6
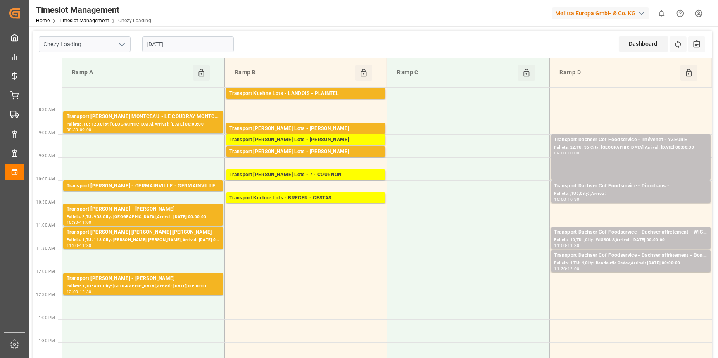
click at [205, 45] on input "[DATE]" at bounding box center [188, 44] width 92 height 16
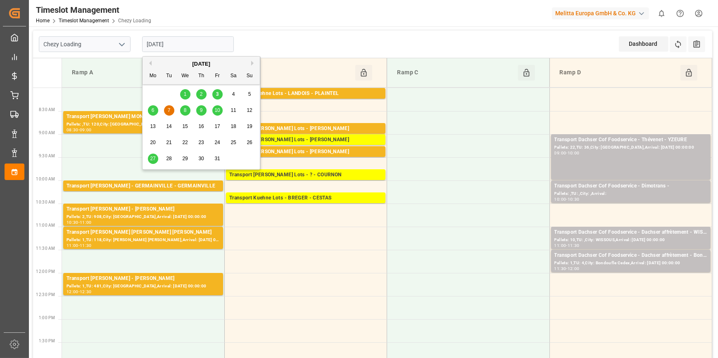
click at [187, 107] on div "8" at bounding box center [185, 111] width 10 height 10
type input "[DATE]"
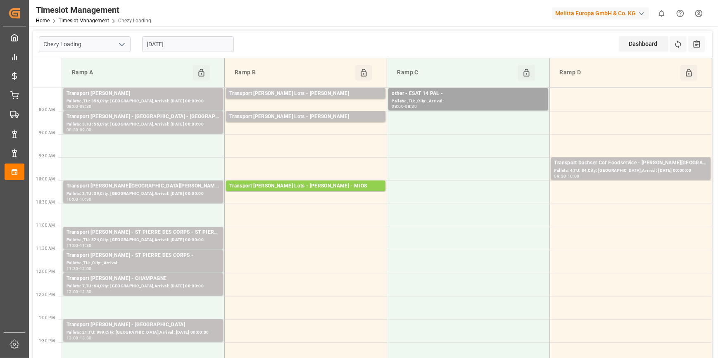
click at [121, 44] on icon "open menu" at bounding box center [122, 45] width 10 height 10
click at [100, 77] on div "Chezy Unloading" at bounding box center [84, 81] width 91 height 19
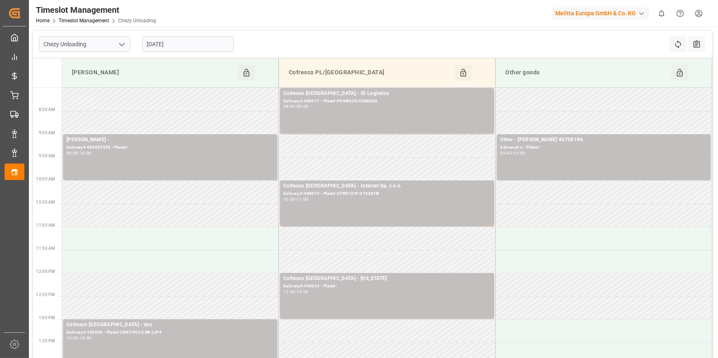
click at [121, 45] on polyline "open menu" at bounding box center [121, 44] width 5 height 2
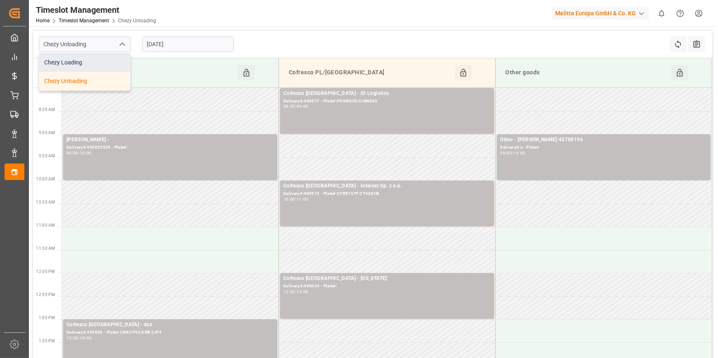
click at [107, 59] on div "Chezy Loading" at bounding box center [84, 62] width 91 height 19
type input "Chezy Loading"
